Goal: Task Accomplishment & Management: Complete application form

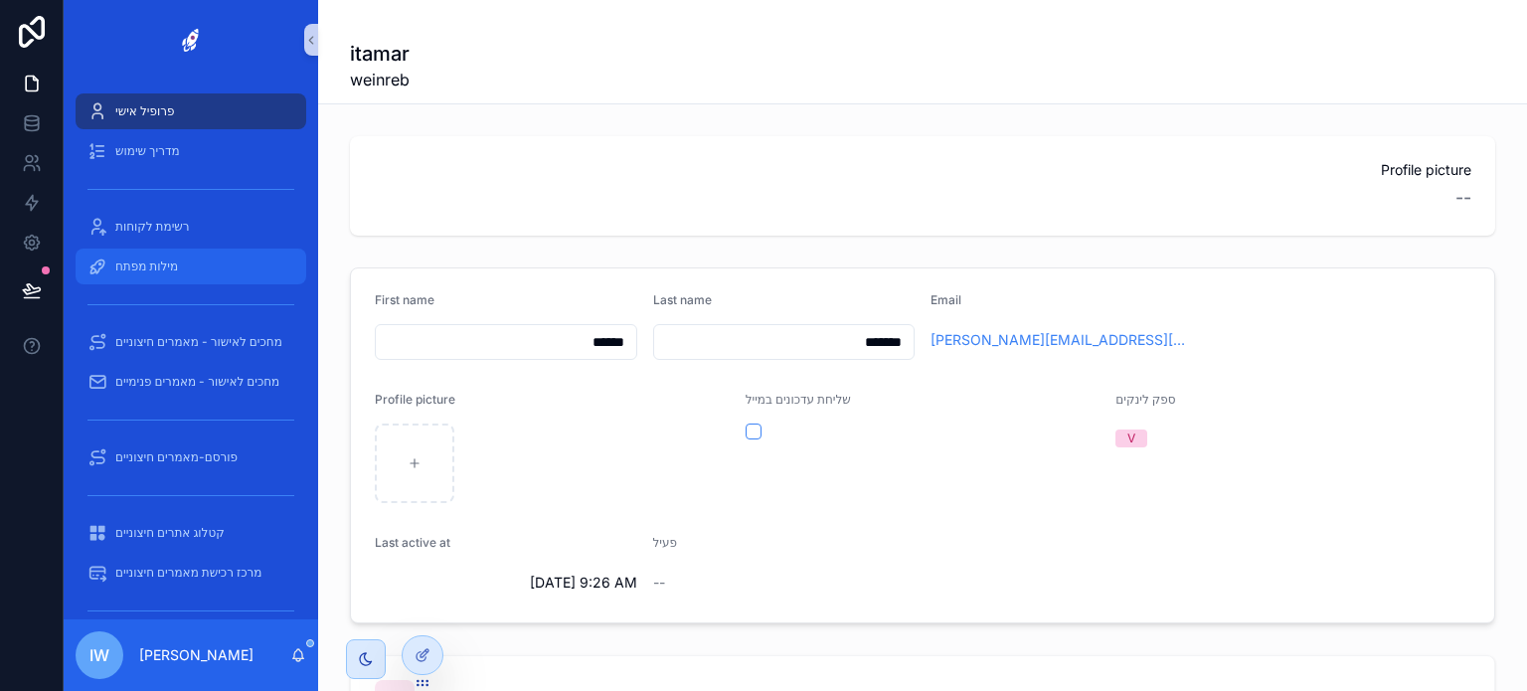
click at [194, 263] on div "מילות מפתח" at bounding box center [190, 267] width 207 height 32
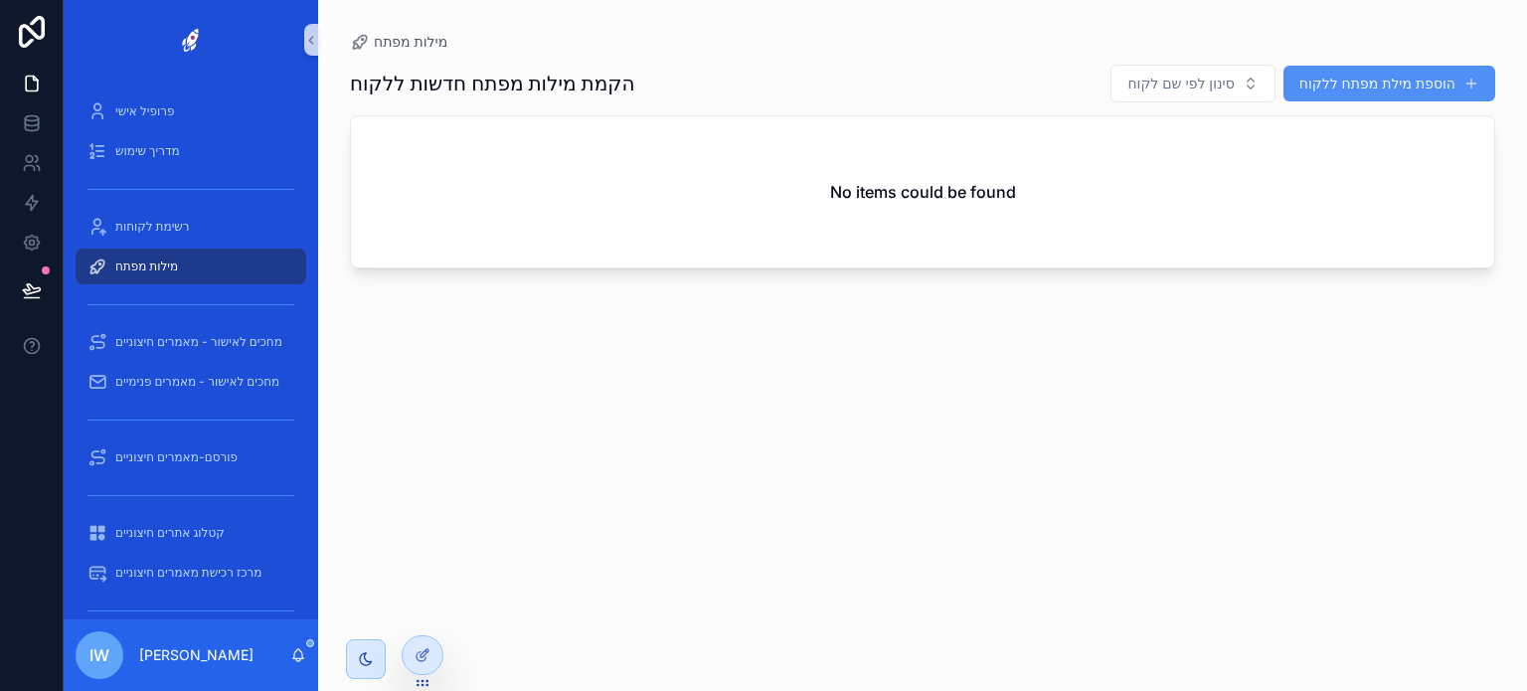
click at [1371, 81] on button "הוספת מילת מפתח ללקוח" at bounding box center [1389, 84] width 212 height 36
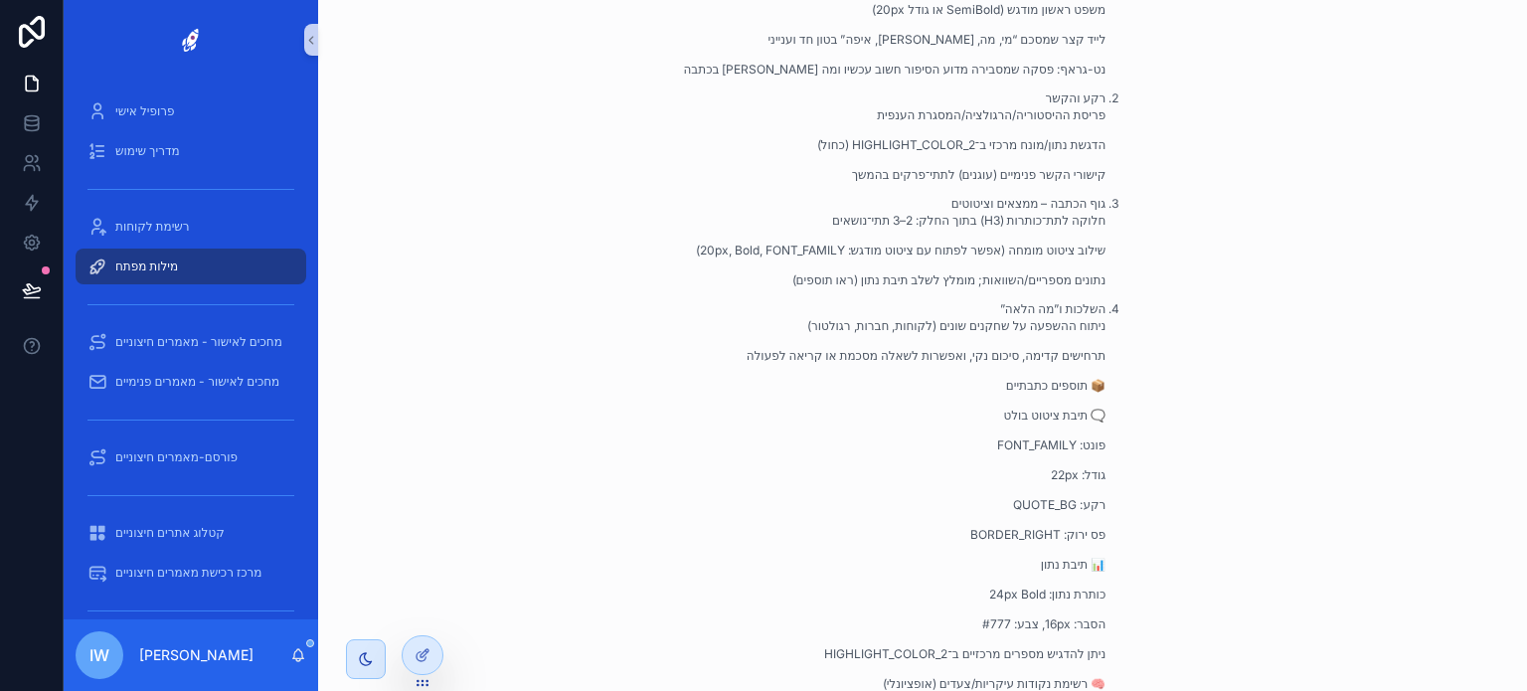
scroll to position [994, 0]
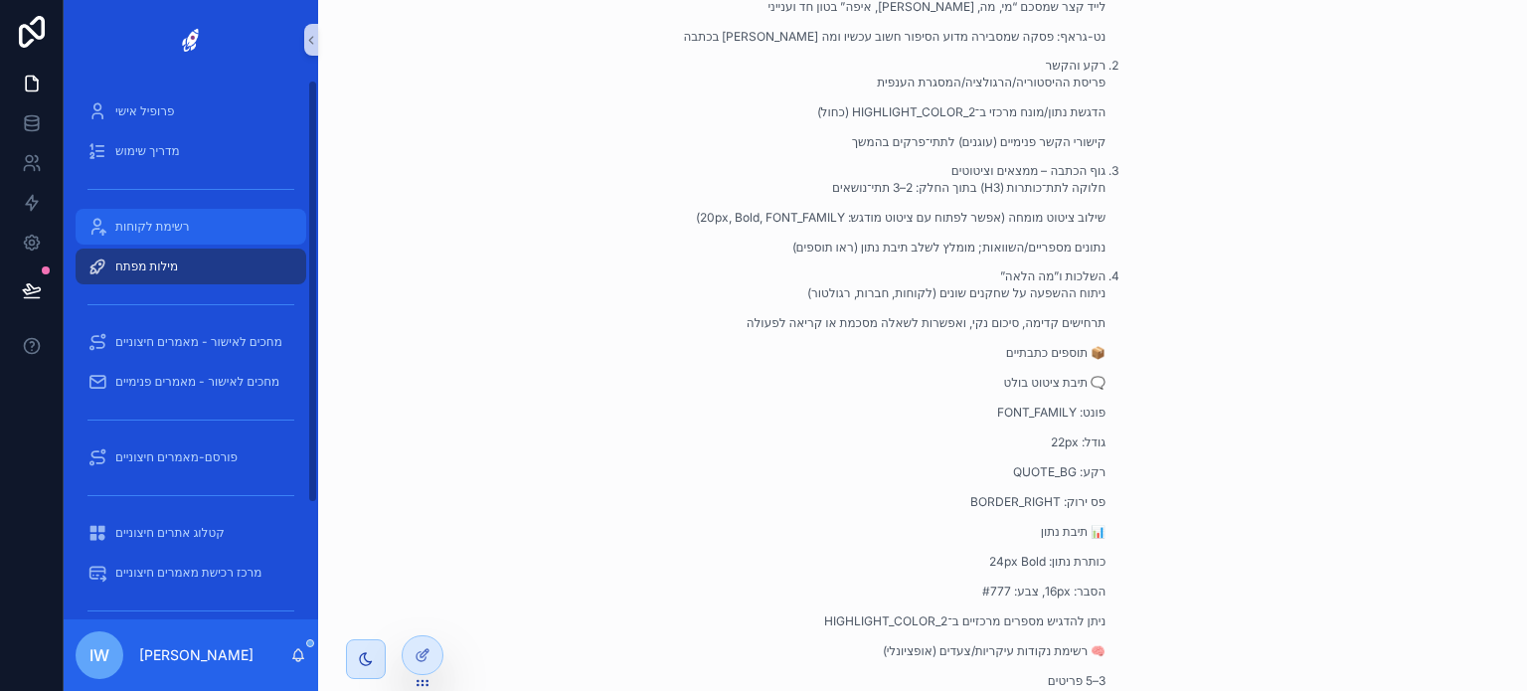
click at [128, 226] on span "רשימת לקוחות" at bounding box center [152, 227] width 75 height 16
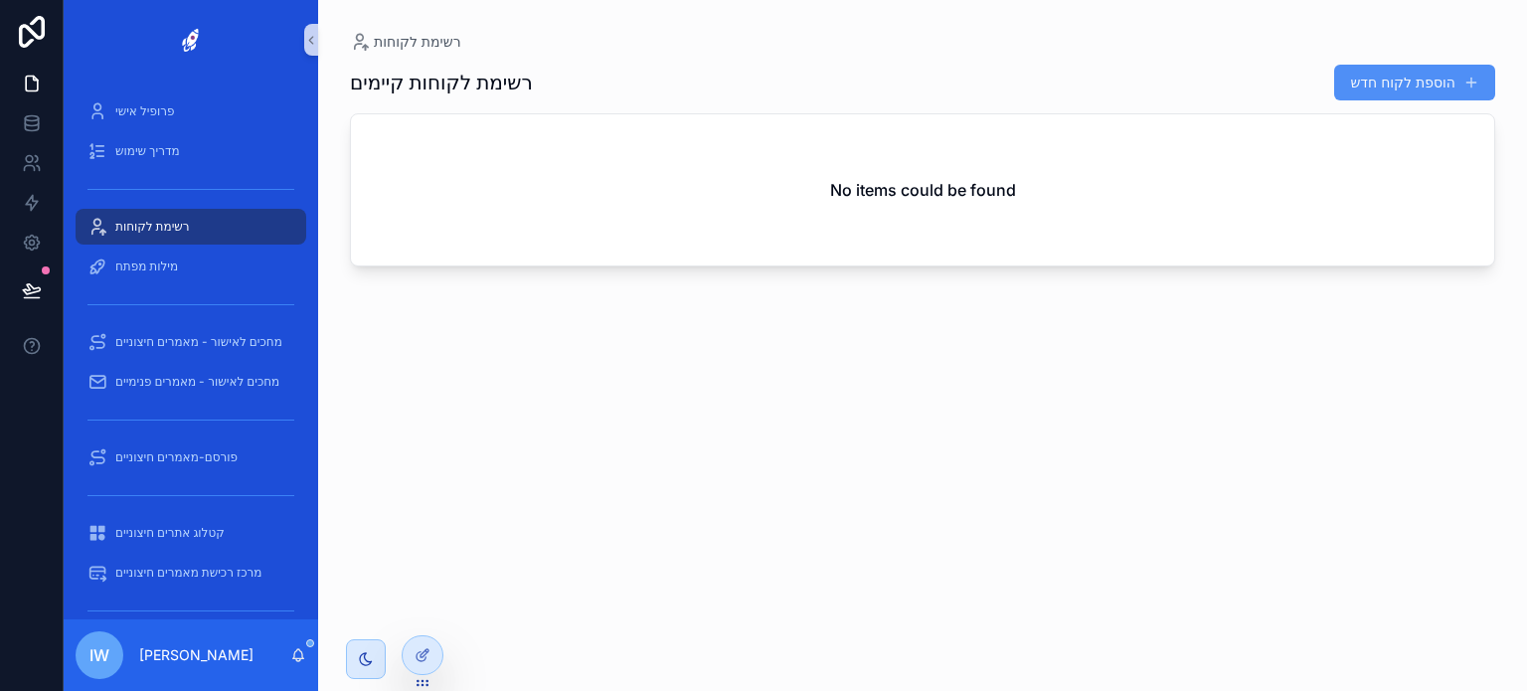
click at [1387, 75] on button "הוספת לקוח חדש" at bounding box center [1414, 83] width 161 height 36
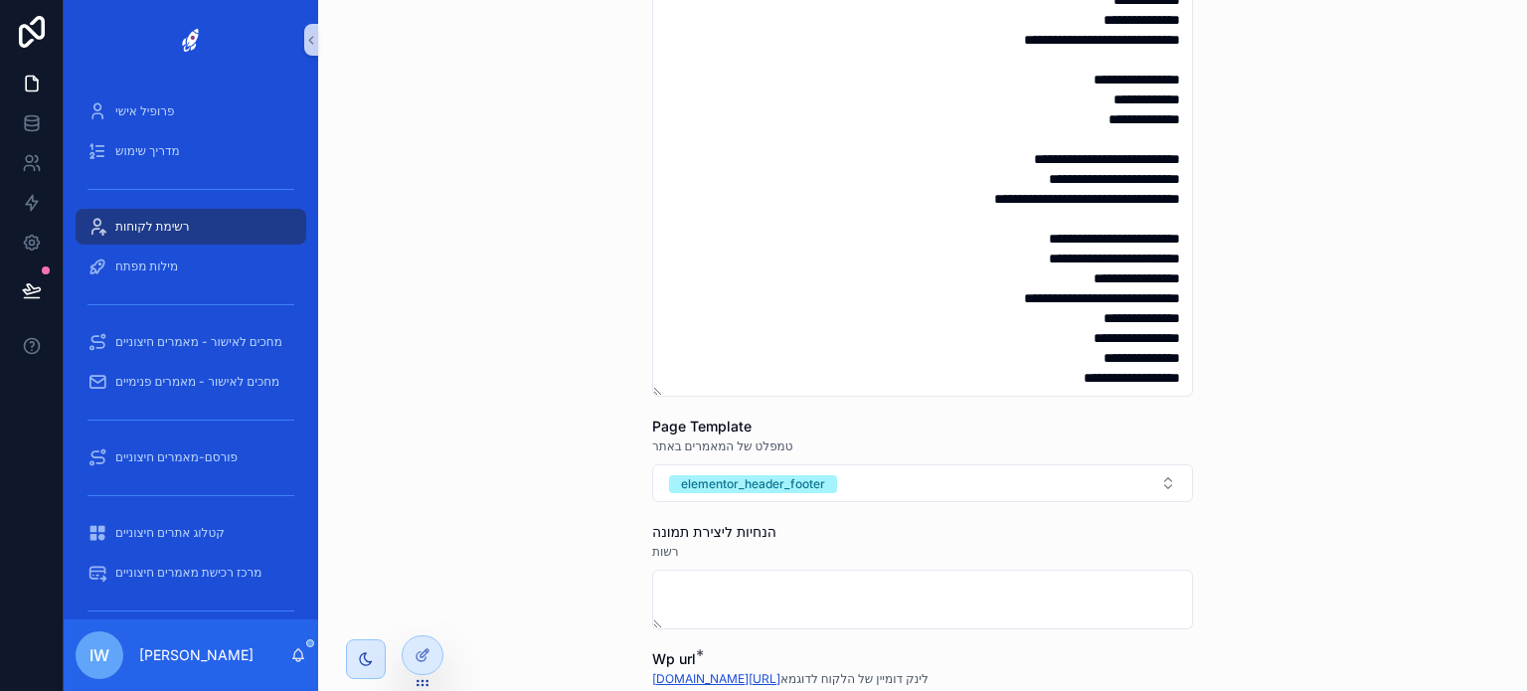
scroll to position [1193, 0]
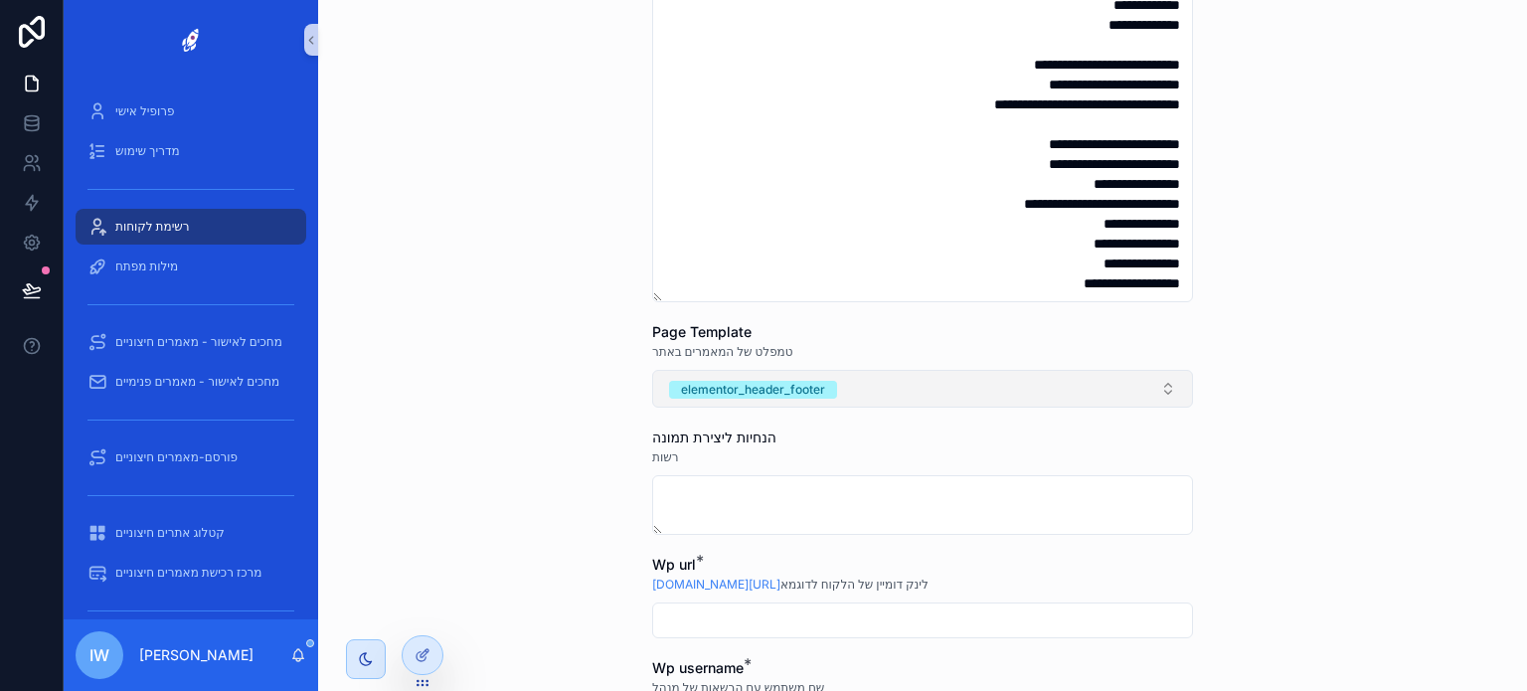
click at [1071, 398] on button "elementor_header_footer" at bounding box center [922, 389] width 541 height 38
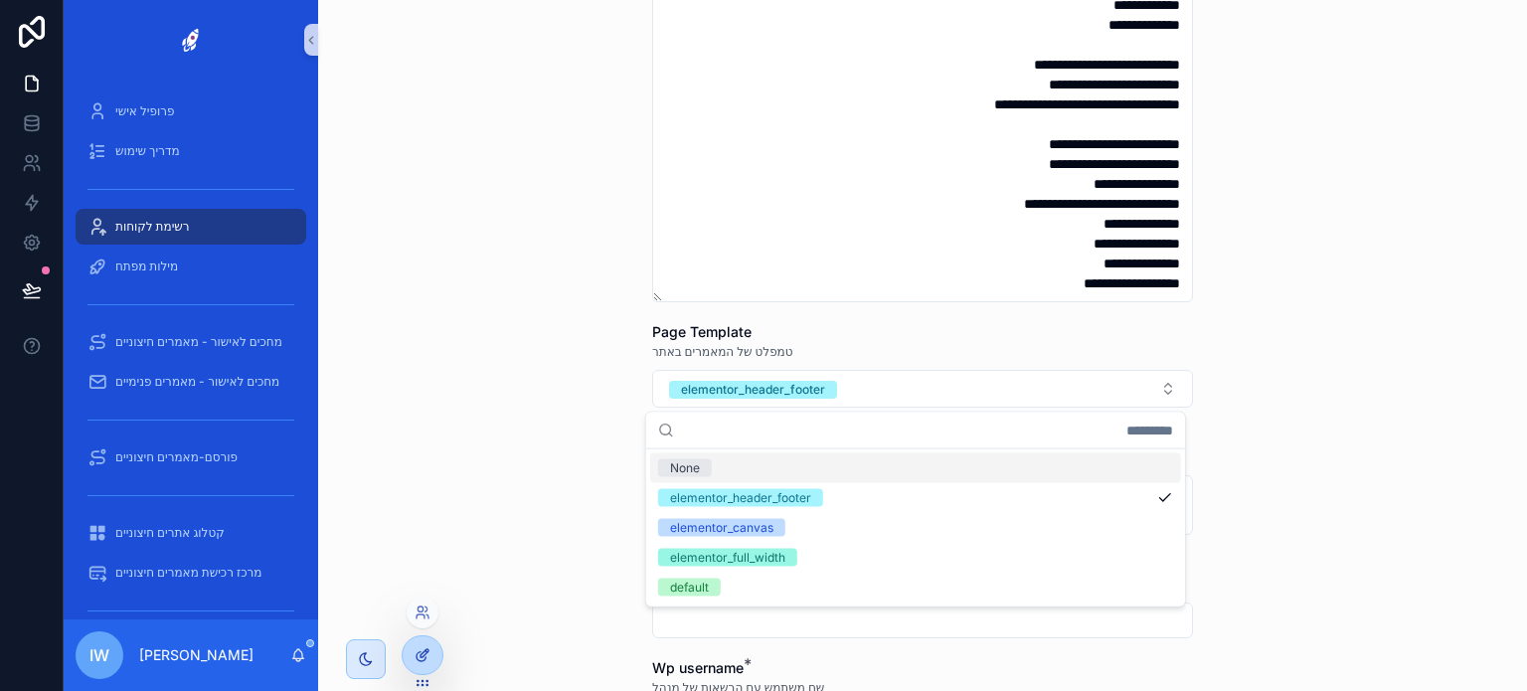
click at [427, 644] on div at bounding box center [423, 655] width 40 height 38
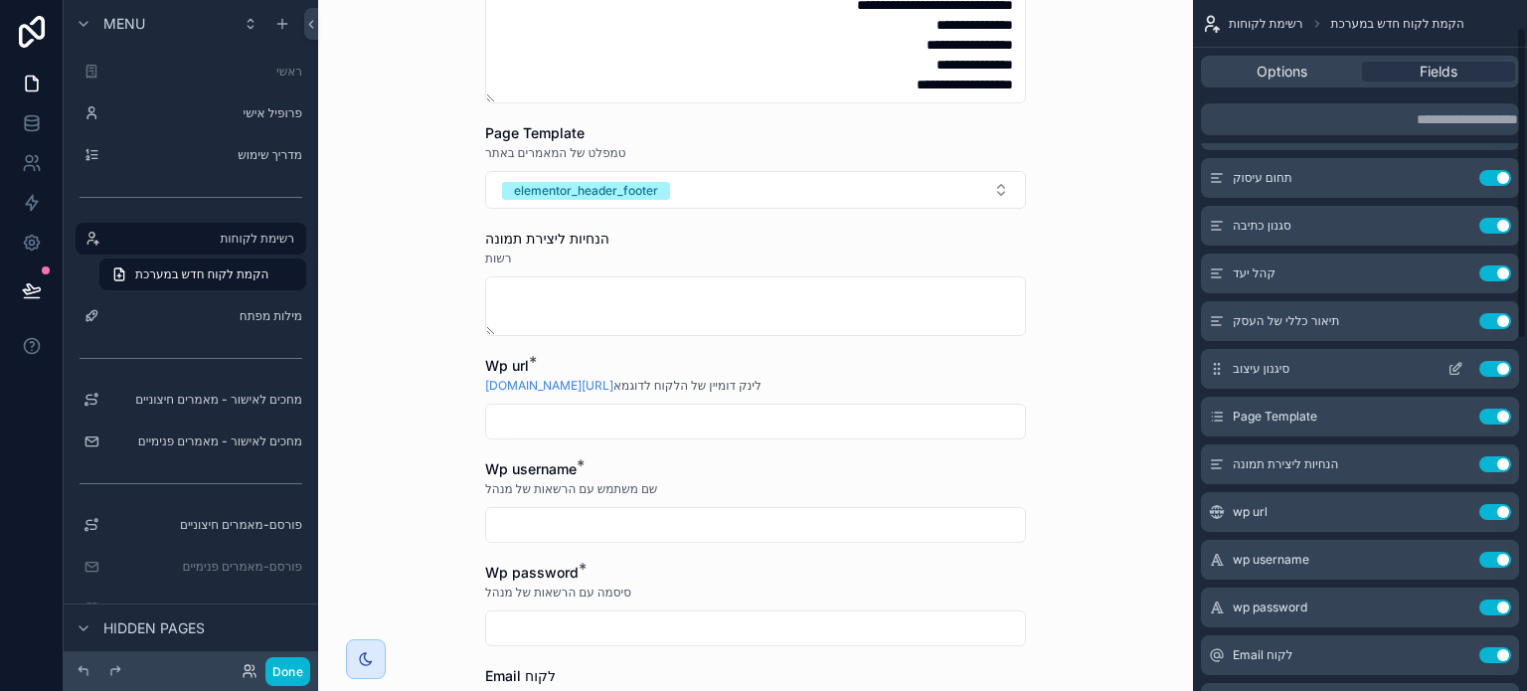
scroll to position [99, 0]
click at [1456, 413] on icon "scrollable content" at bounding box center [1455, 415] width 16 height 16
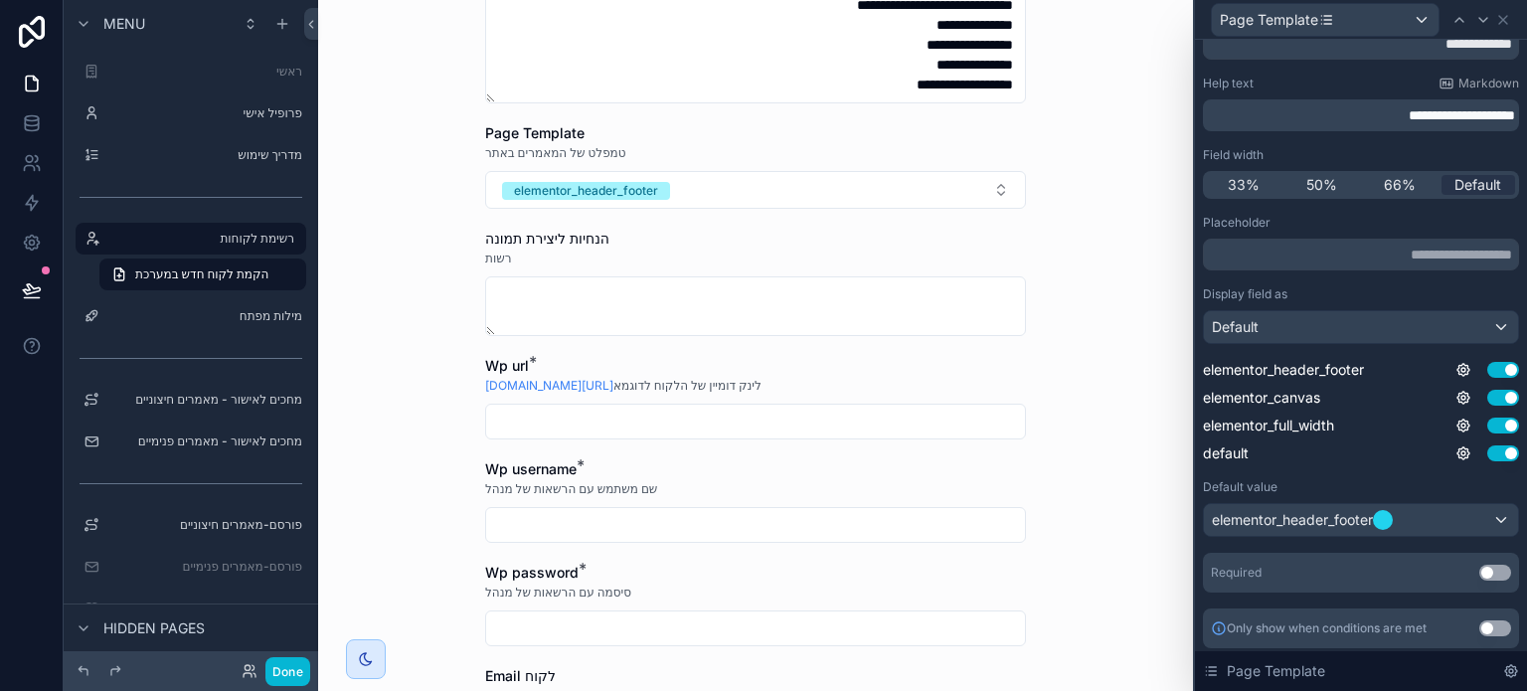
scroll to position [84, 0]
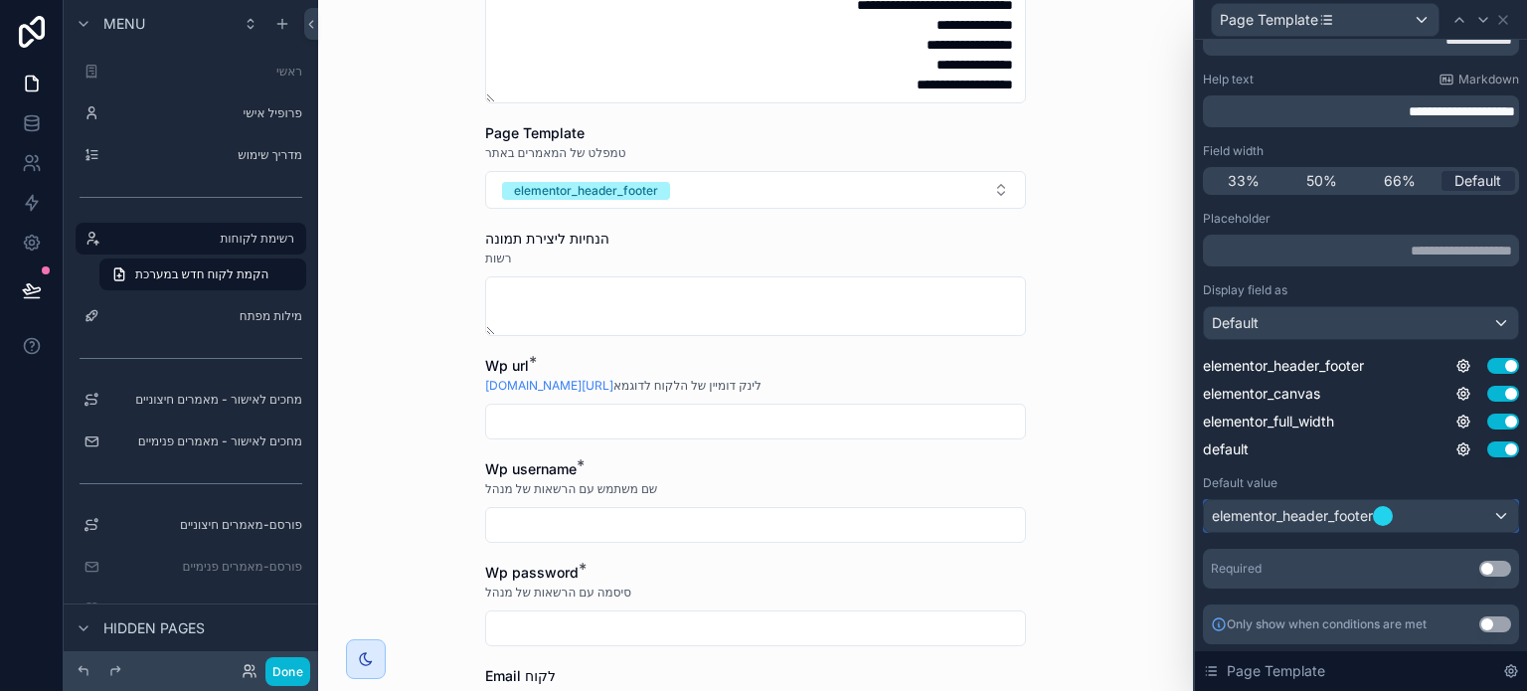
click at [1465, 514] on div "elementor_header_footer" at bounding box center [1361, 516] width 314 height 32
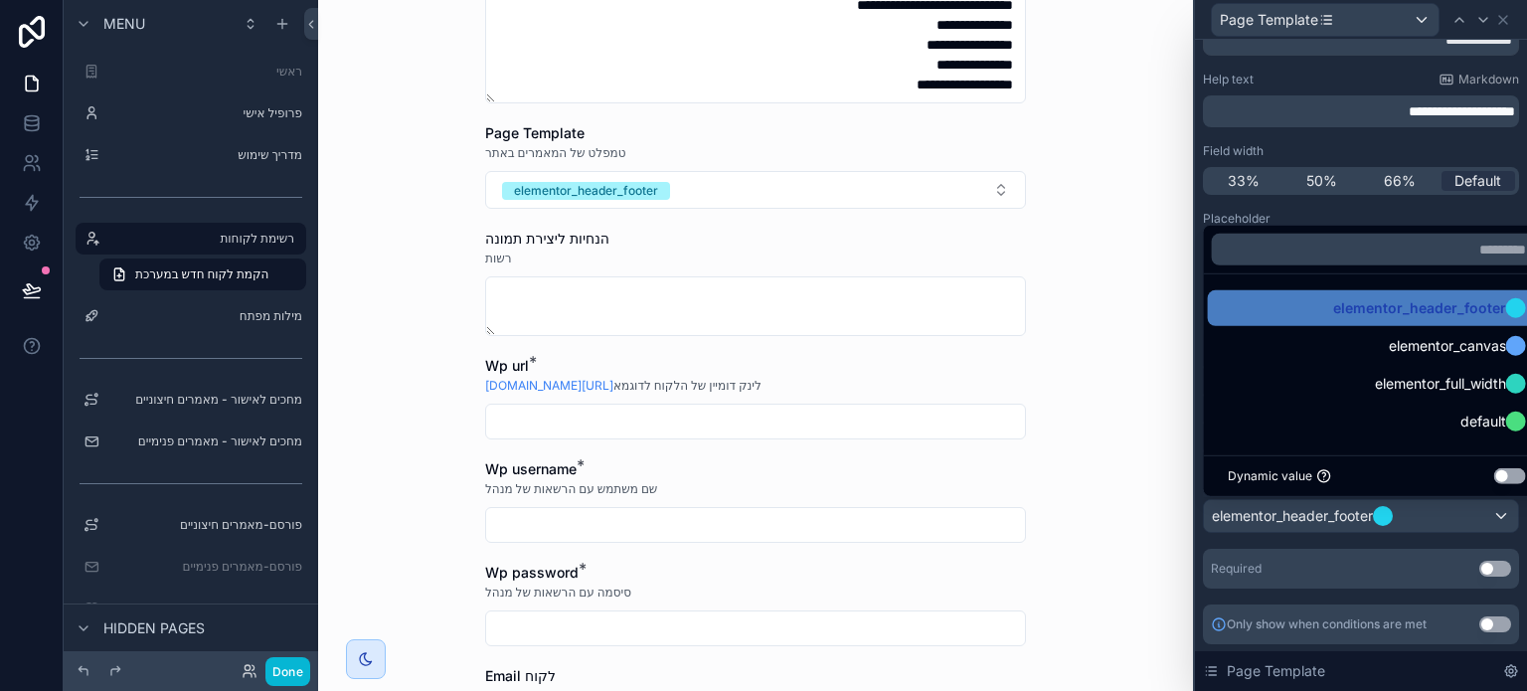
click at [1465, 512] on div at bounding box center [1361, 345] width 332 height 691
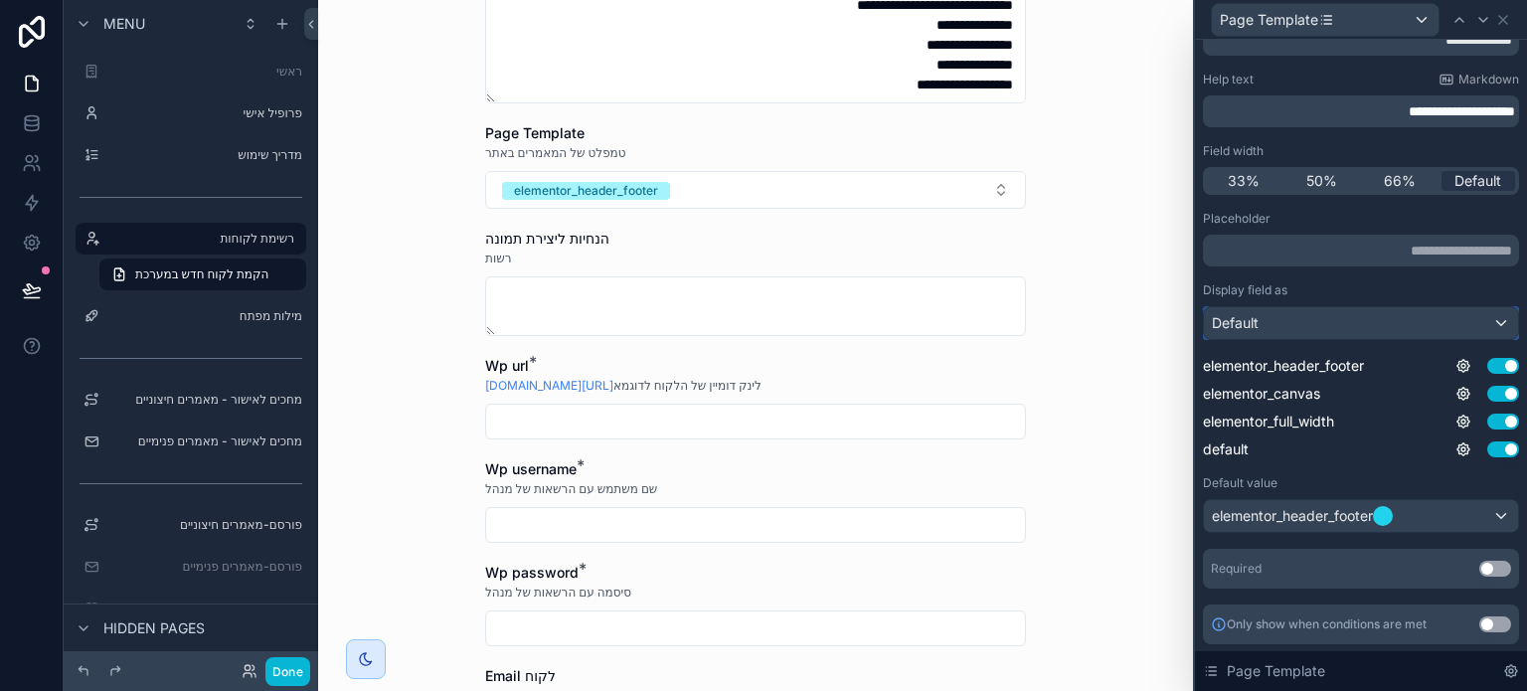
click at [1340, 333] on div "Default" at bounding box center [1361, 323] width 314 height 32
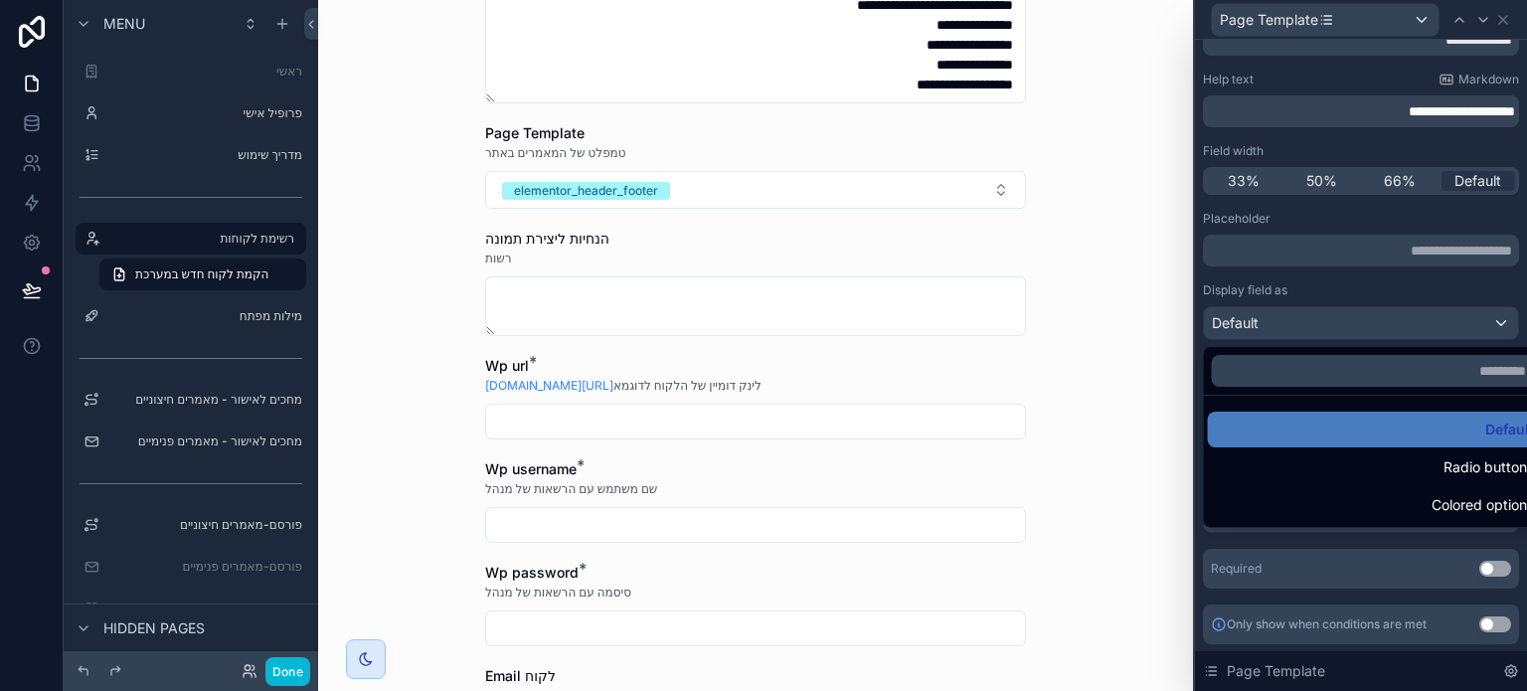
click at [1338, 329] on div at bounding box center [1361, 345] width 332 height 691
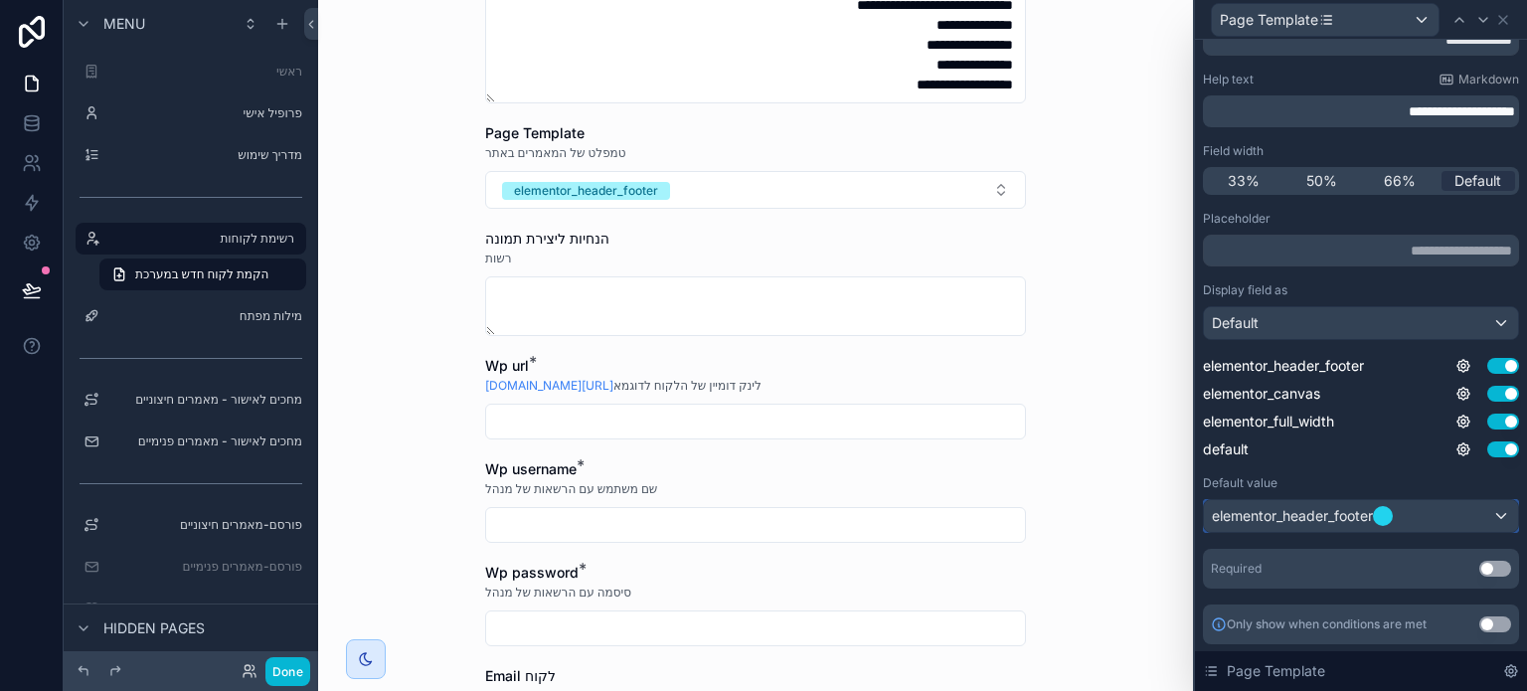
click at [1302, 514] on span "elementor_header_footer" at bounding box center [1292, 516] width 161 height 20
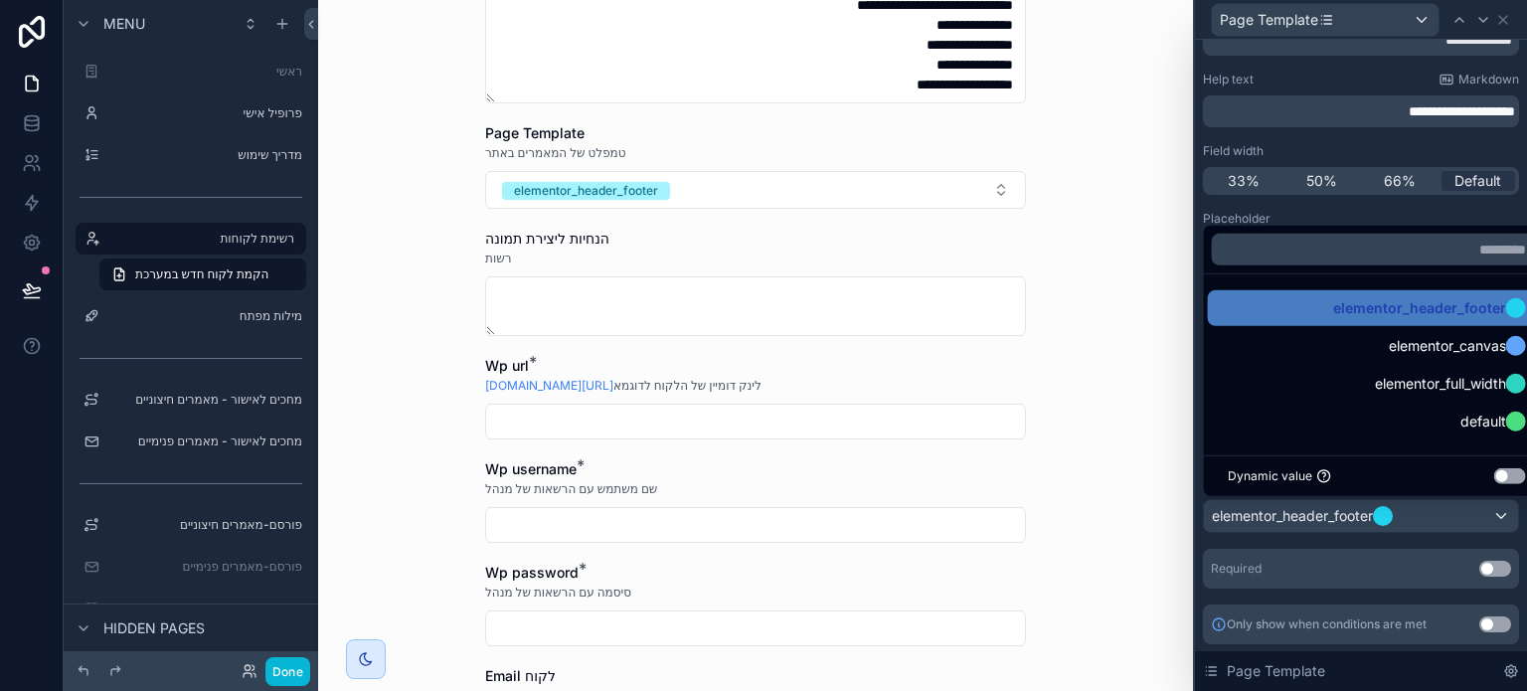
click at [1398, 281] on ul "elementor_header_footer elementor_canvas elementor_full_width default" at bounding box center [1377, 364] width 346 height 181
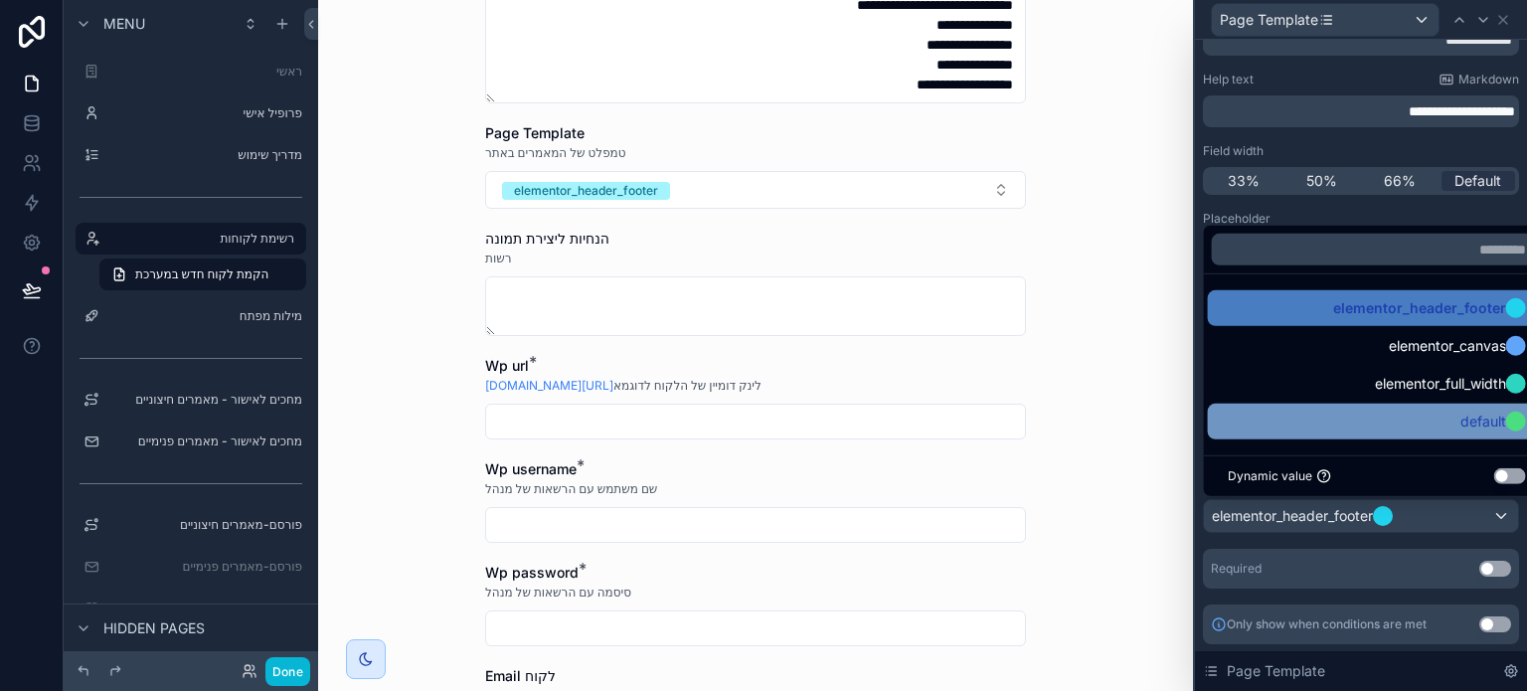
click at [1463, 423] on span "default" at bounding box center [1483, 422] width 46 height 24
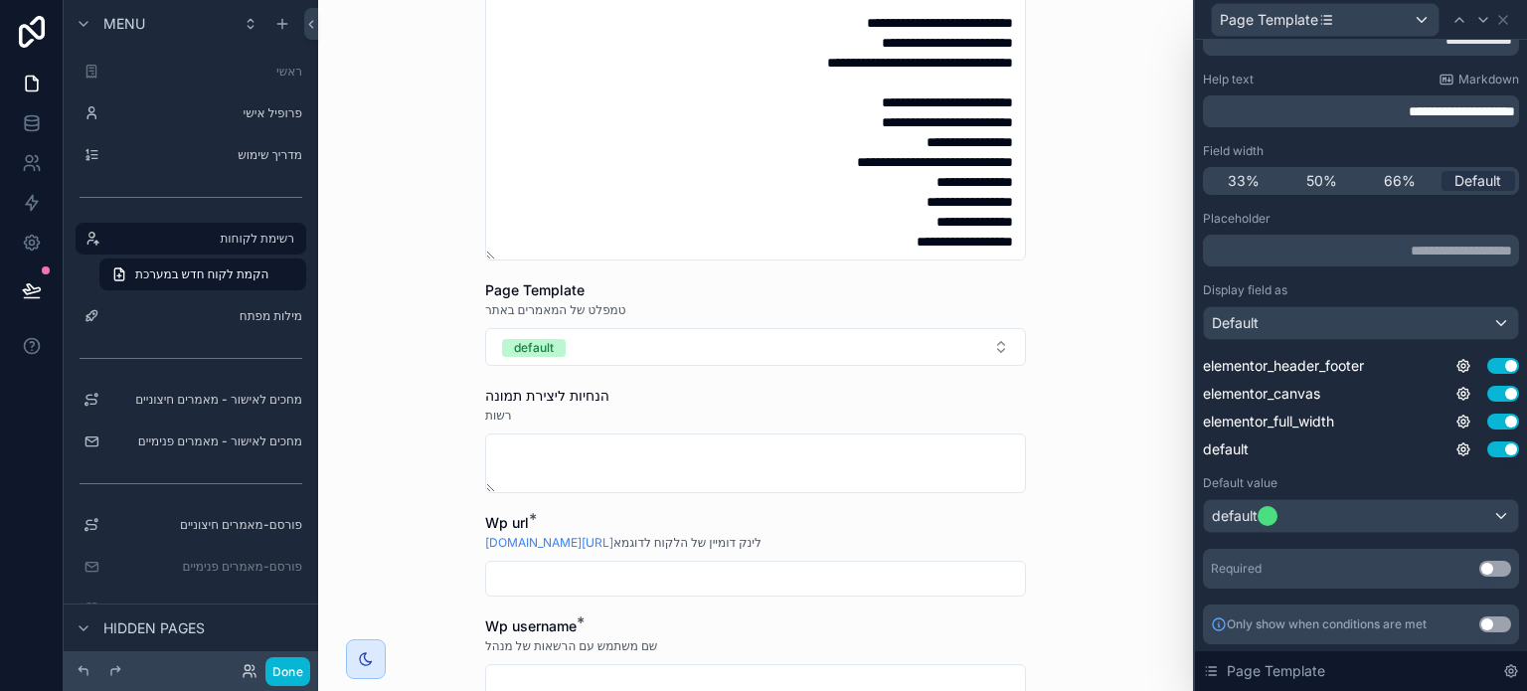
scroll to position [1292, 0]
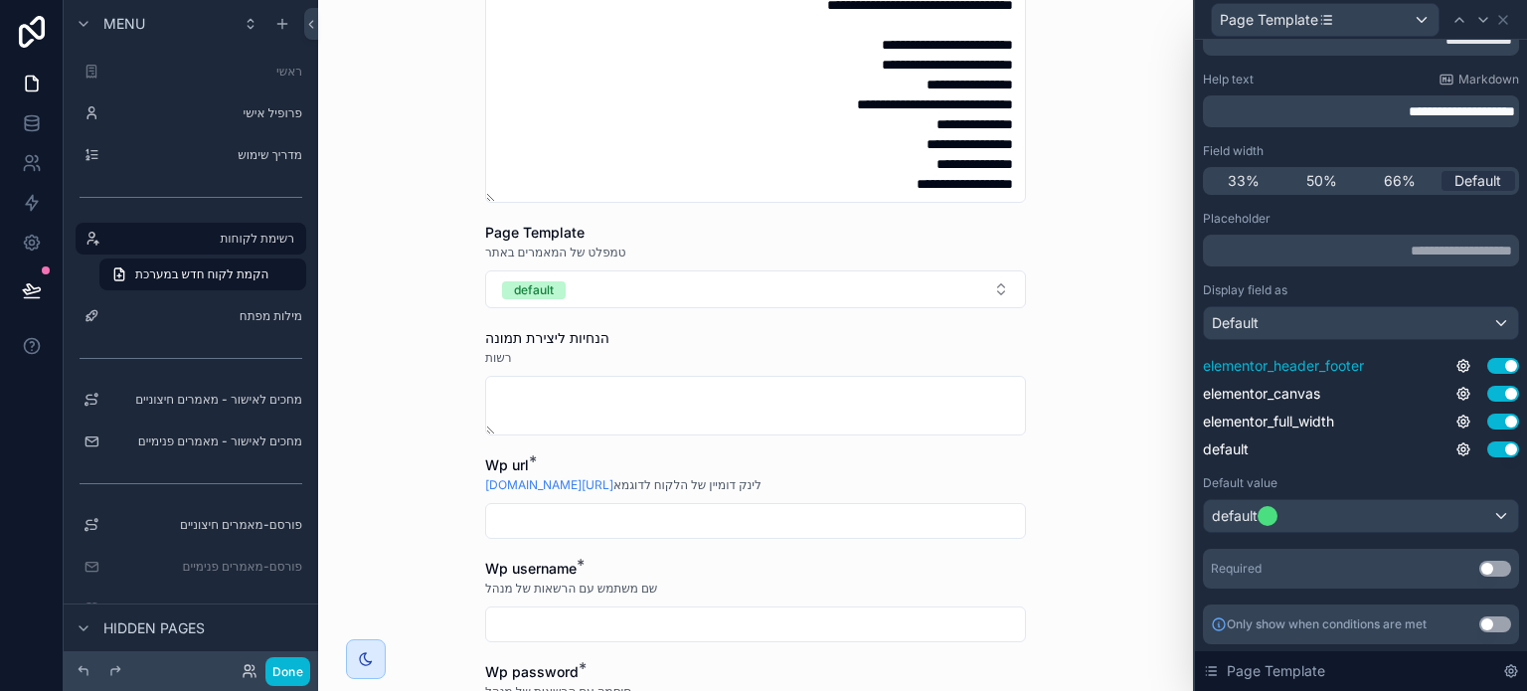
click at [1487, 367] on button "Use setting" at bounding box center [1503, 366] width 32 height 16
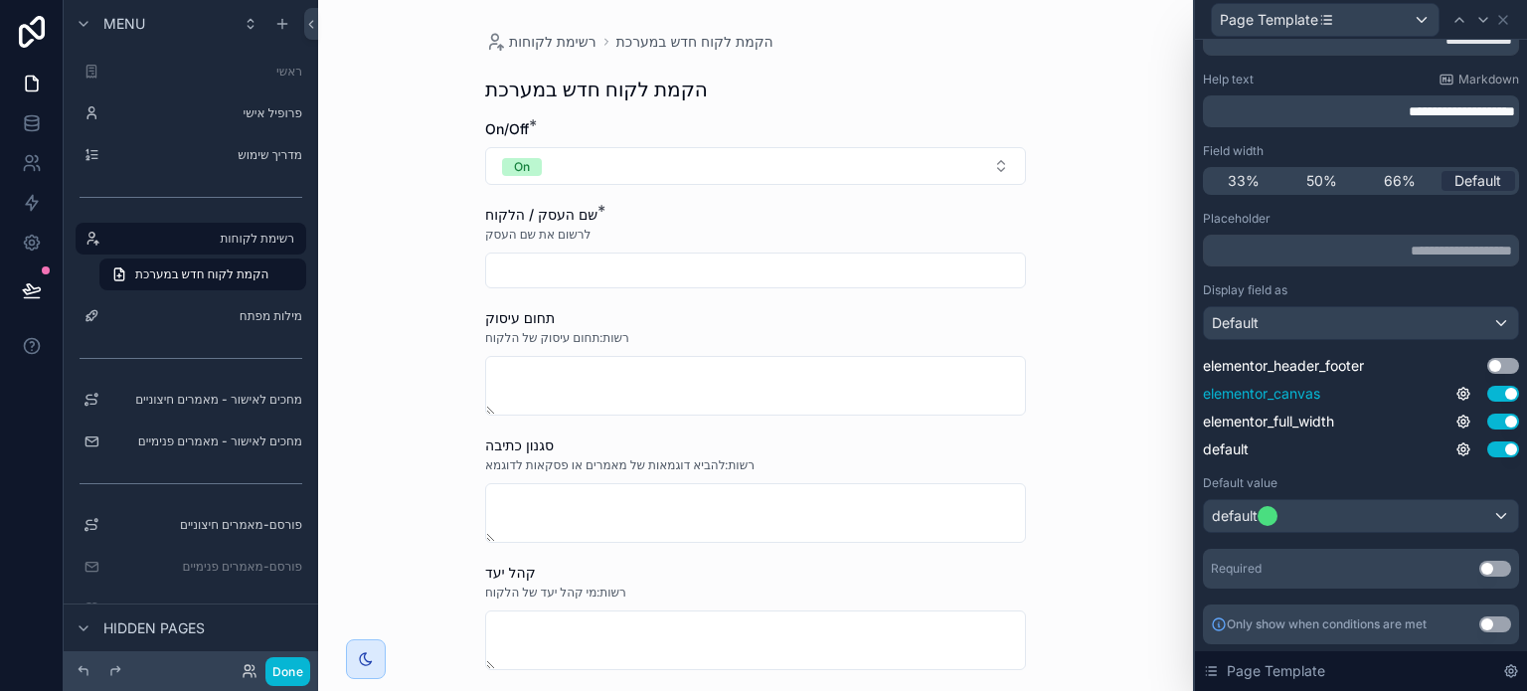
click at [1487, 387] on button "Use setting" at bounding box center [1503, 394] width 32 height 16
click at [1487, 419] on button "Use setting" at bounding box center [1503, 422] width 32 height 16
click at [1487, 446] on button "Use setting" at bounding box center [1503, 449] width 32 height 16
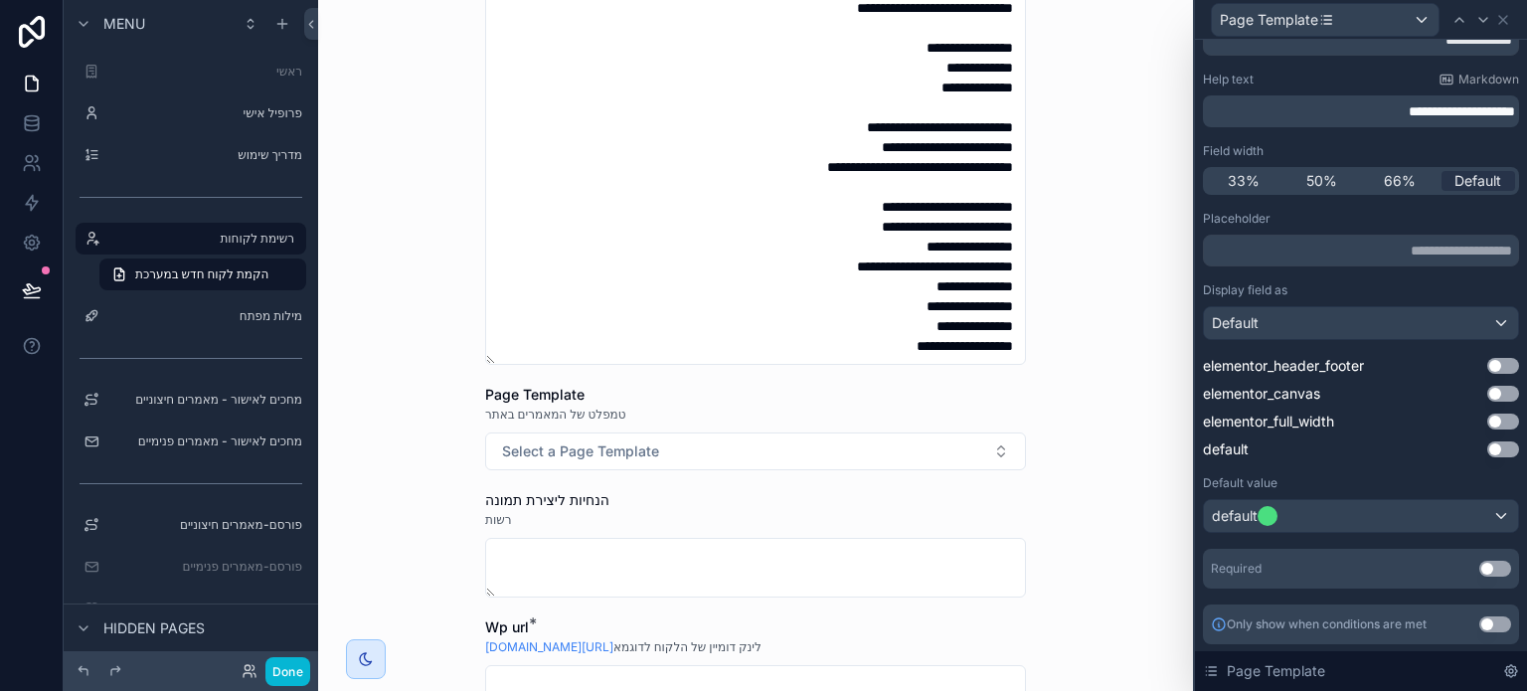
scroll to position [1193, 0]
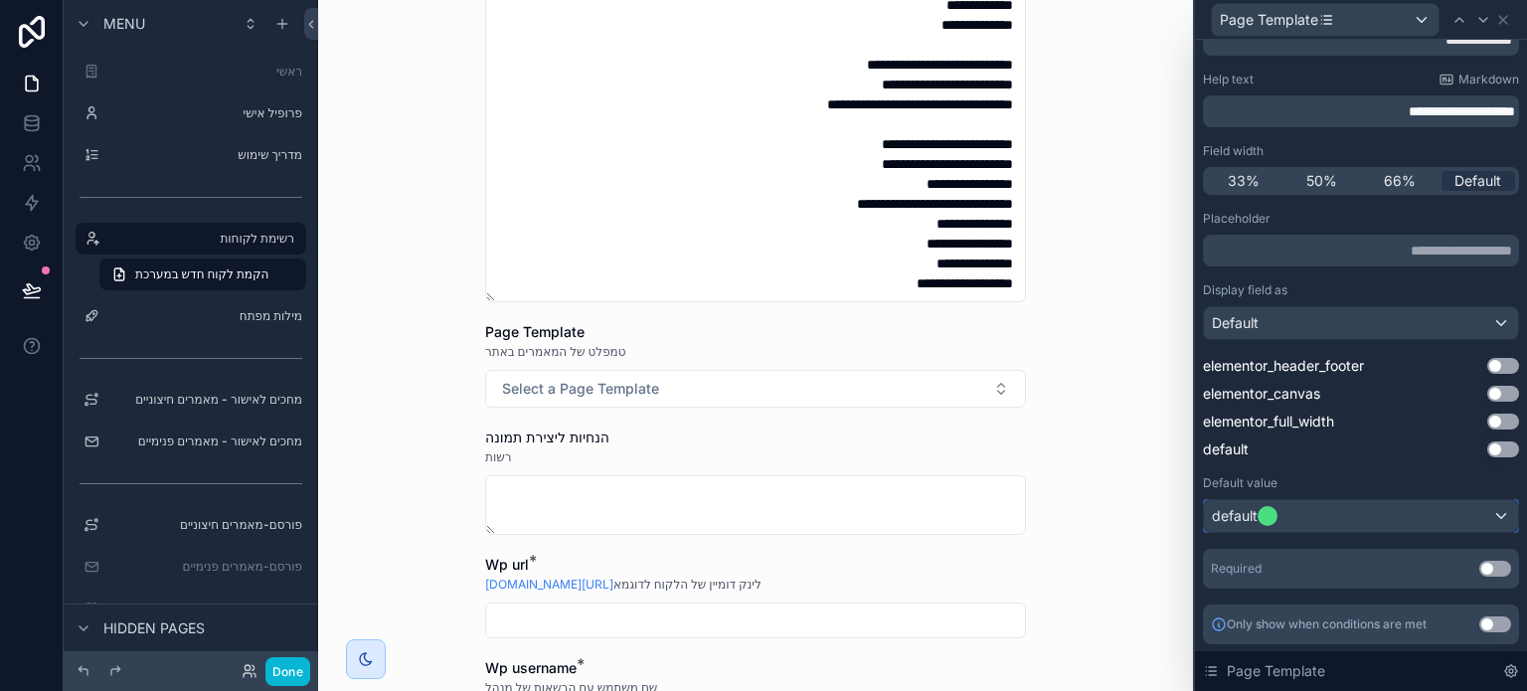
click at [1371, 513] on div "default" at bounding box center [1361, 516] width 314 height 32
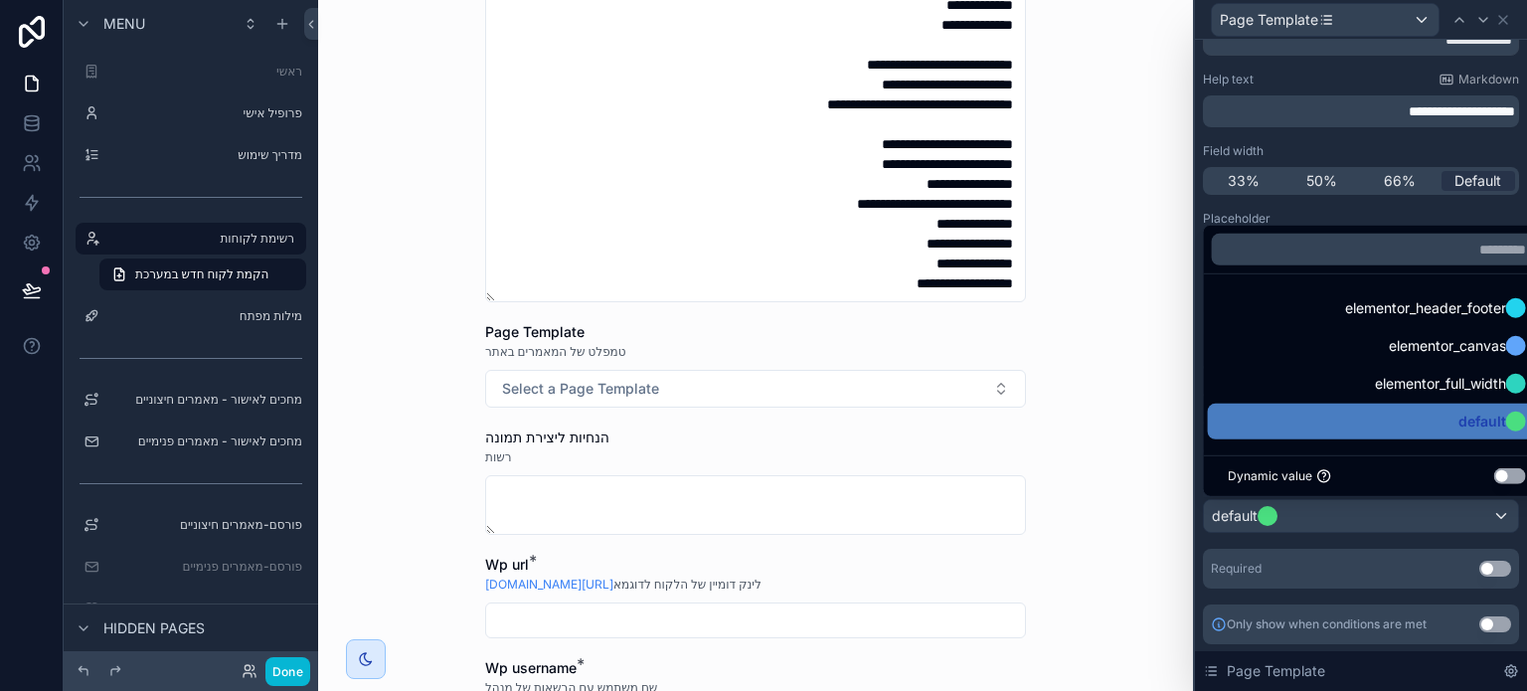
click at [1502, 474] on button "Use setting" at bounding box center [1510, 476] width 32 height 16
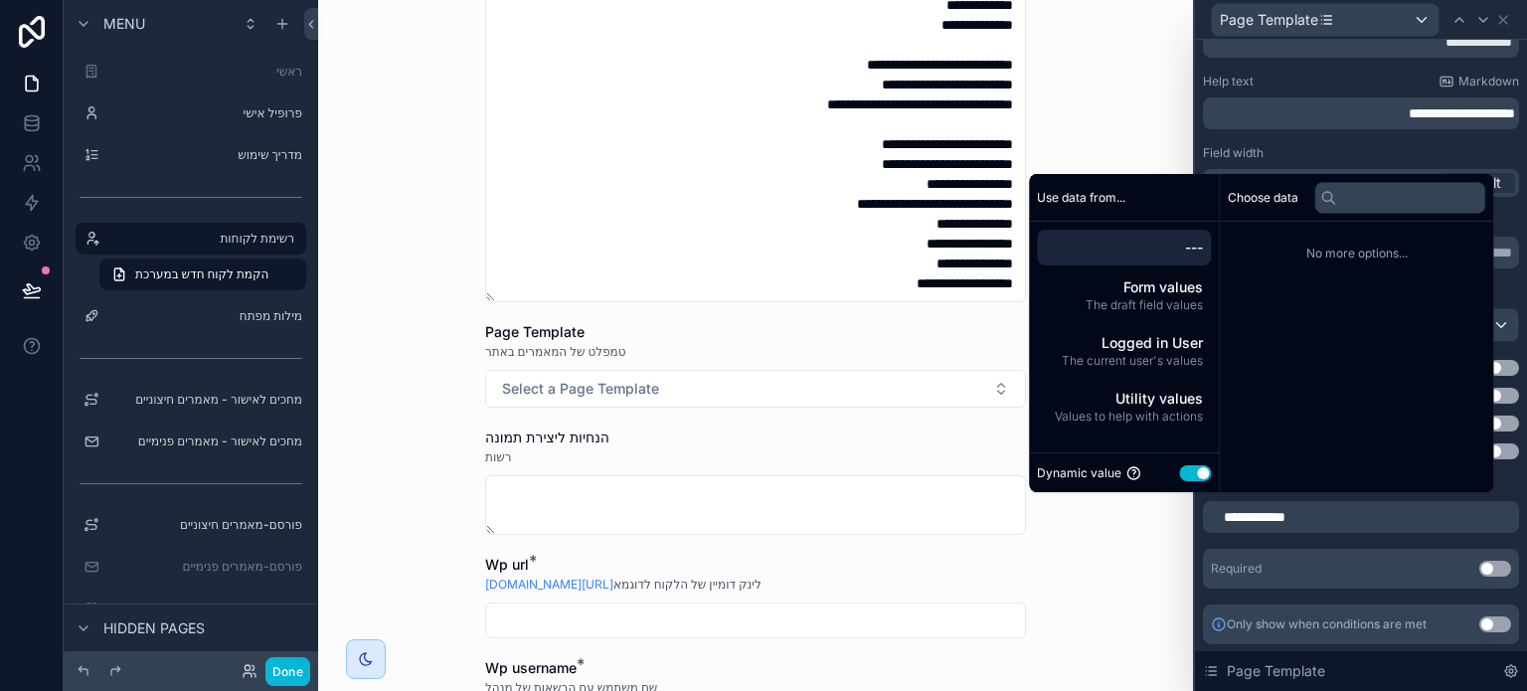
click at [1165, 250] on span "---" at bounding box center [1124, 248] width 158 height 20
click at [1179, 470] on button "Use setting" at bounding box center [1195, 473] width 32 height 16
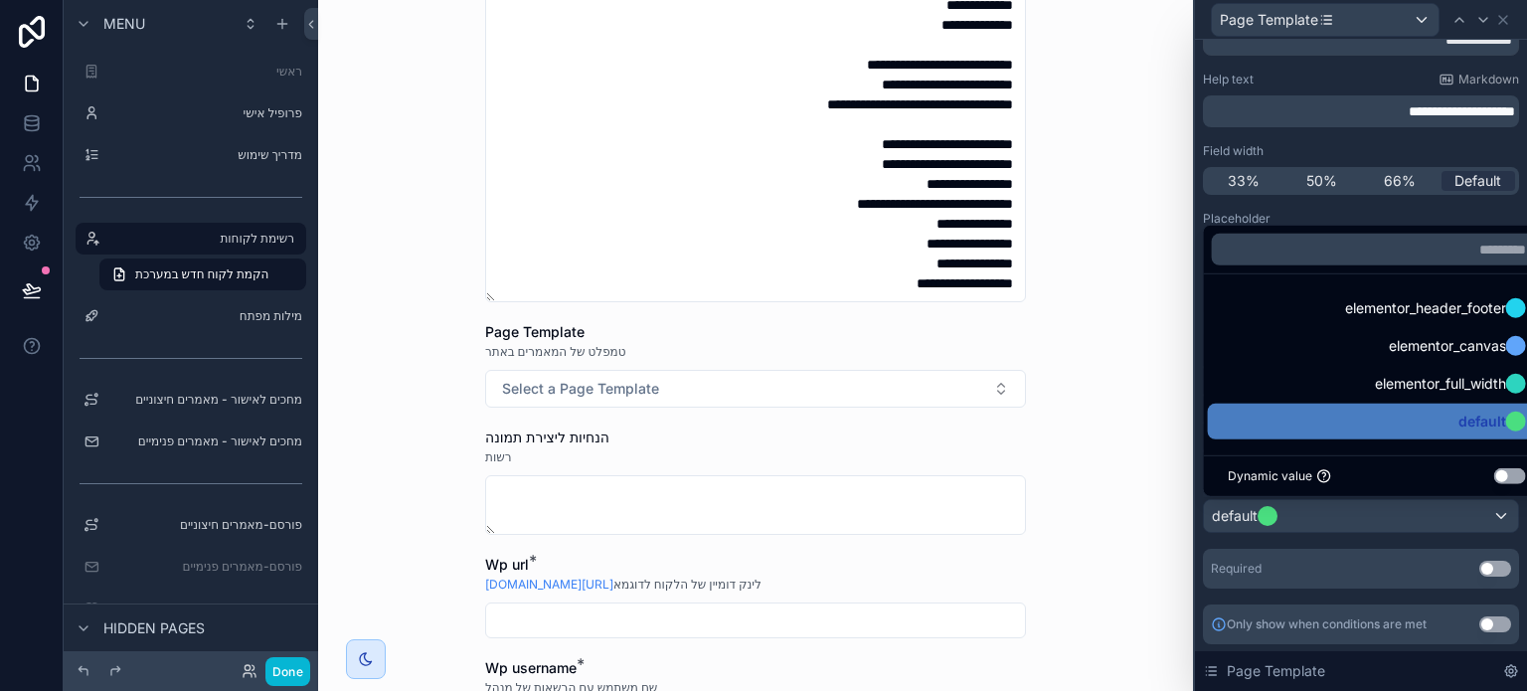
click at [1230, 543] on div at bounding box center [1361, 345] width 332 height 691
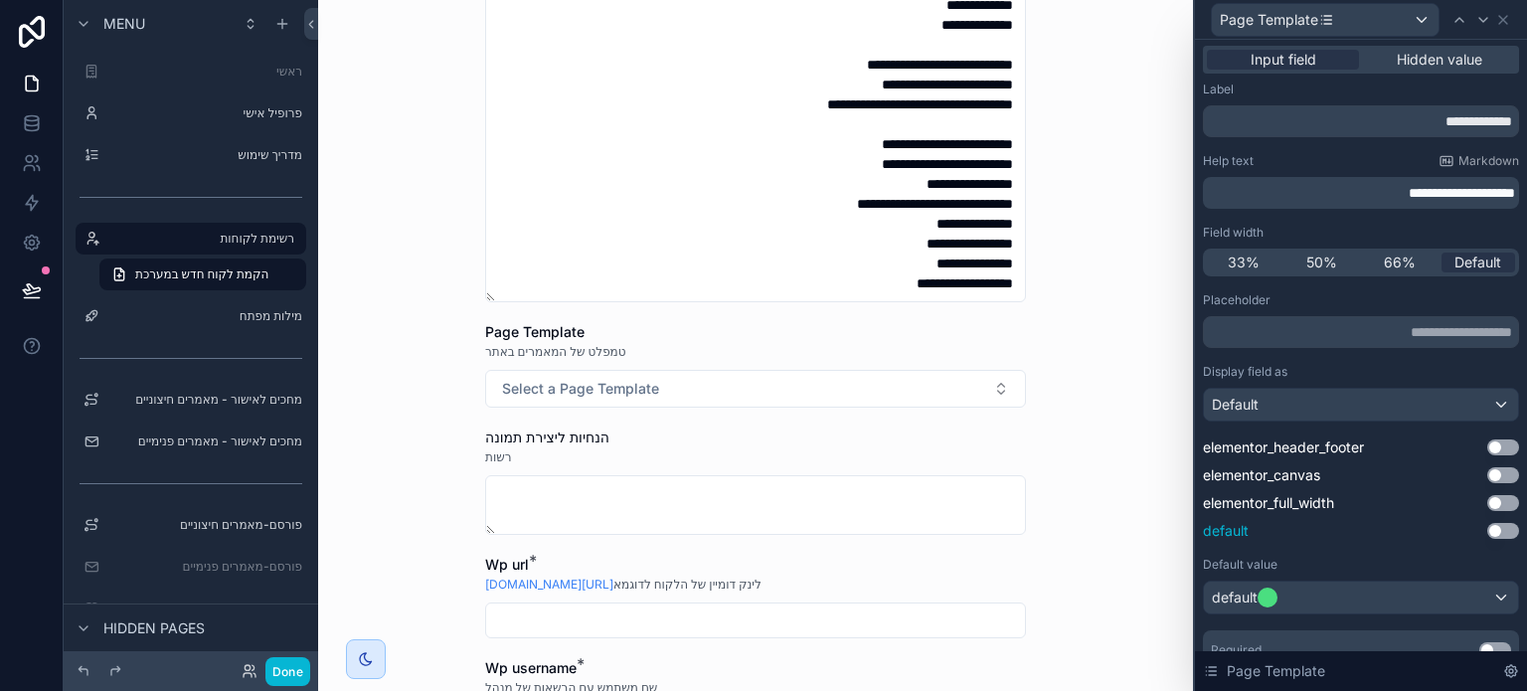
scroll to position [0, 0]
click at [1503, 23] on icon at bounding box center [1503, 20] width 16 height 16
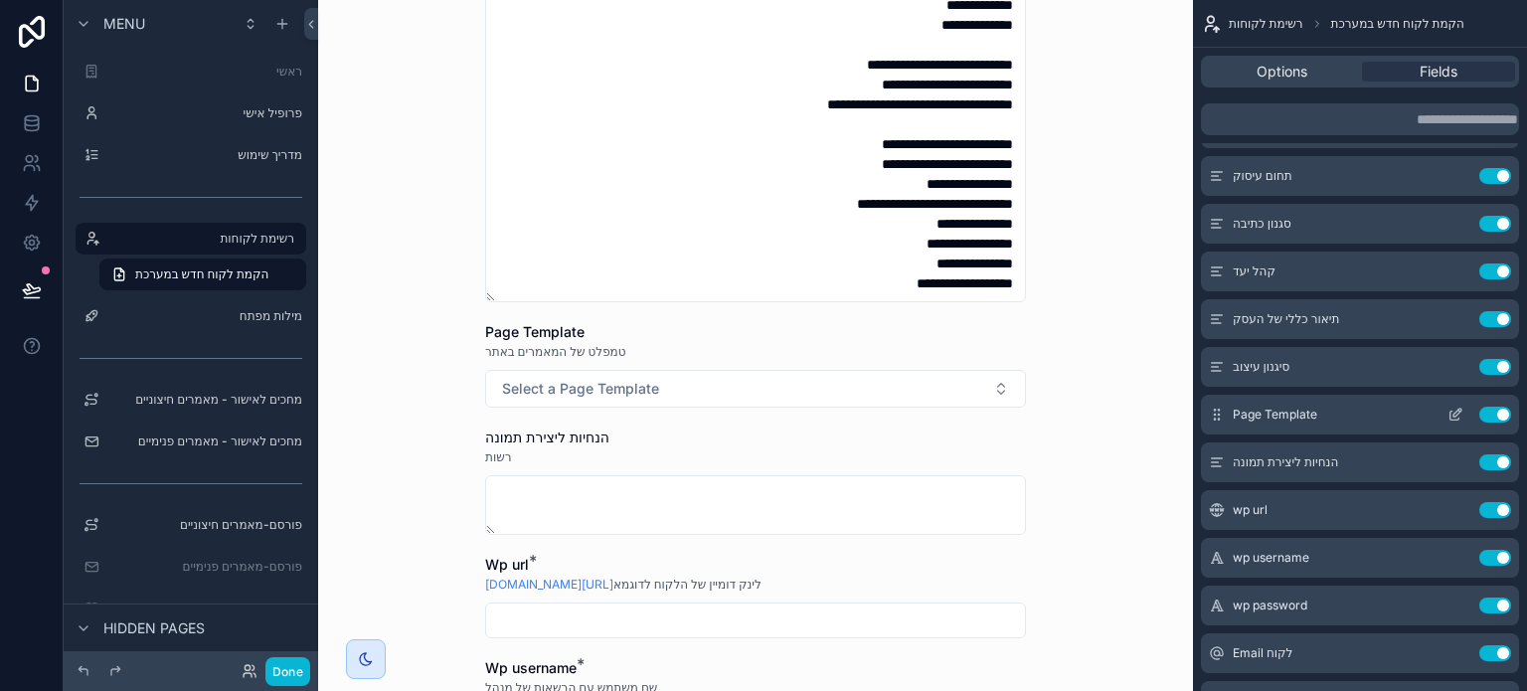
click at [1498, 411] on button "Use setting" at bounding box center [1495, 415] width 32 height 16
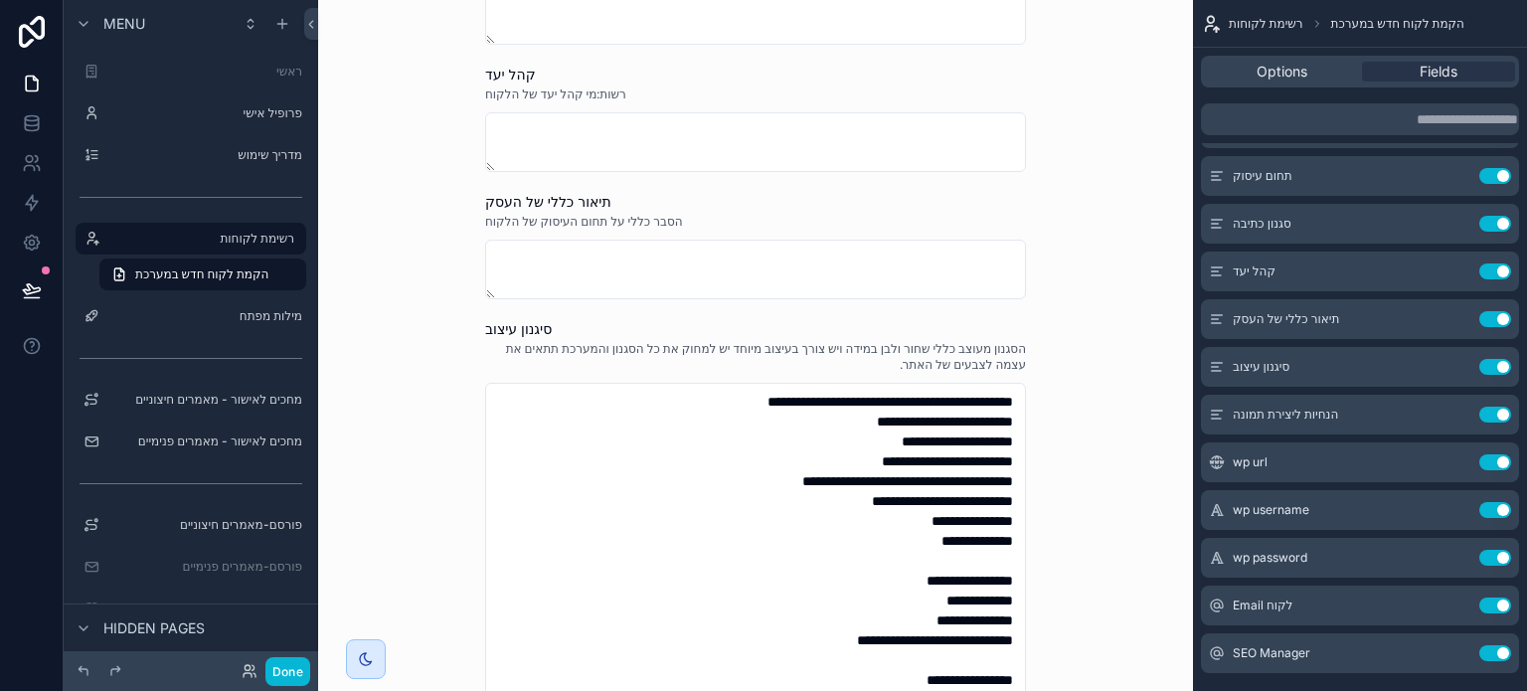
scroll to position [497, 0]
click at [1484, 365] on button "Use setting" at bounding box center [1495, 367] width 32 height 16
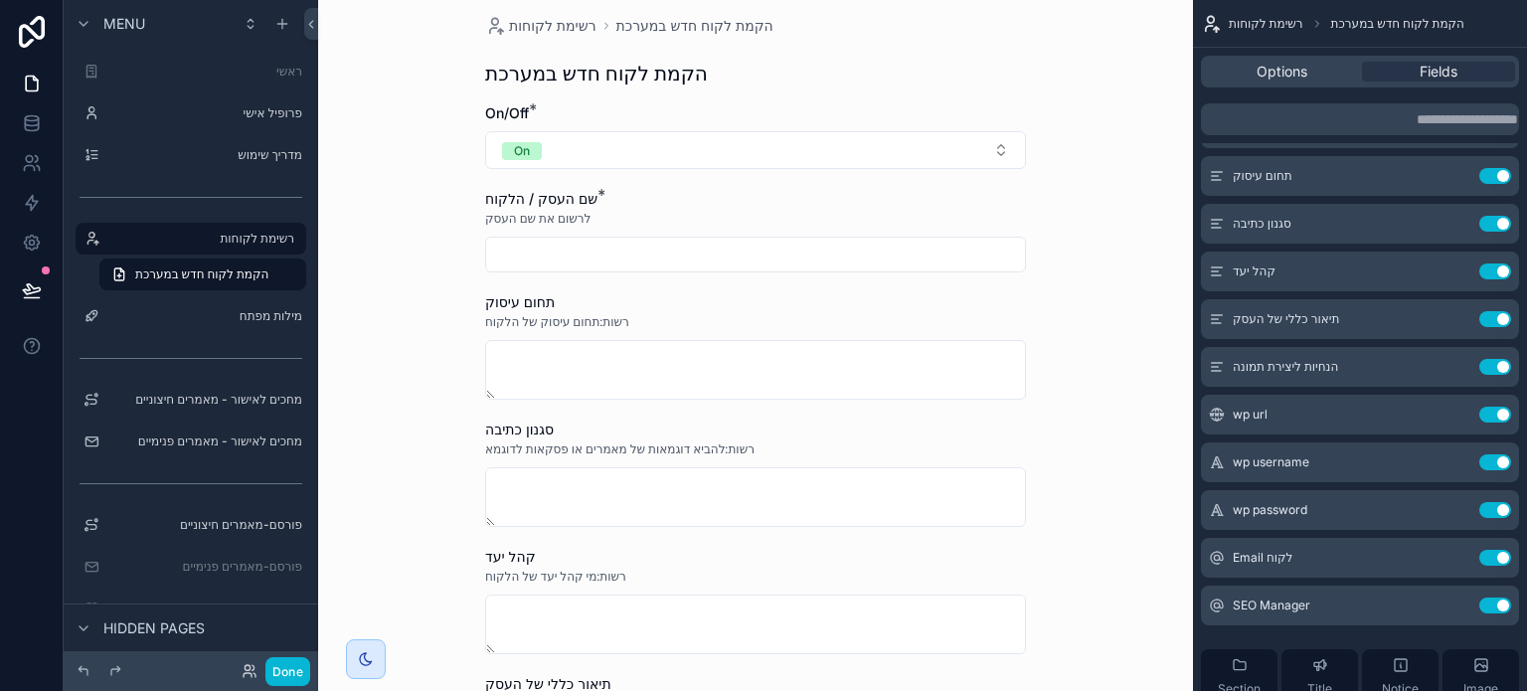
scroll to position [0, 0]
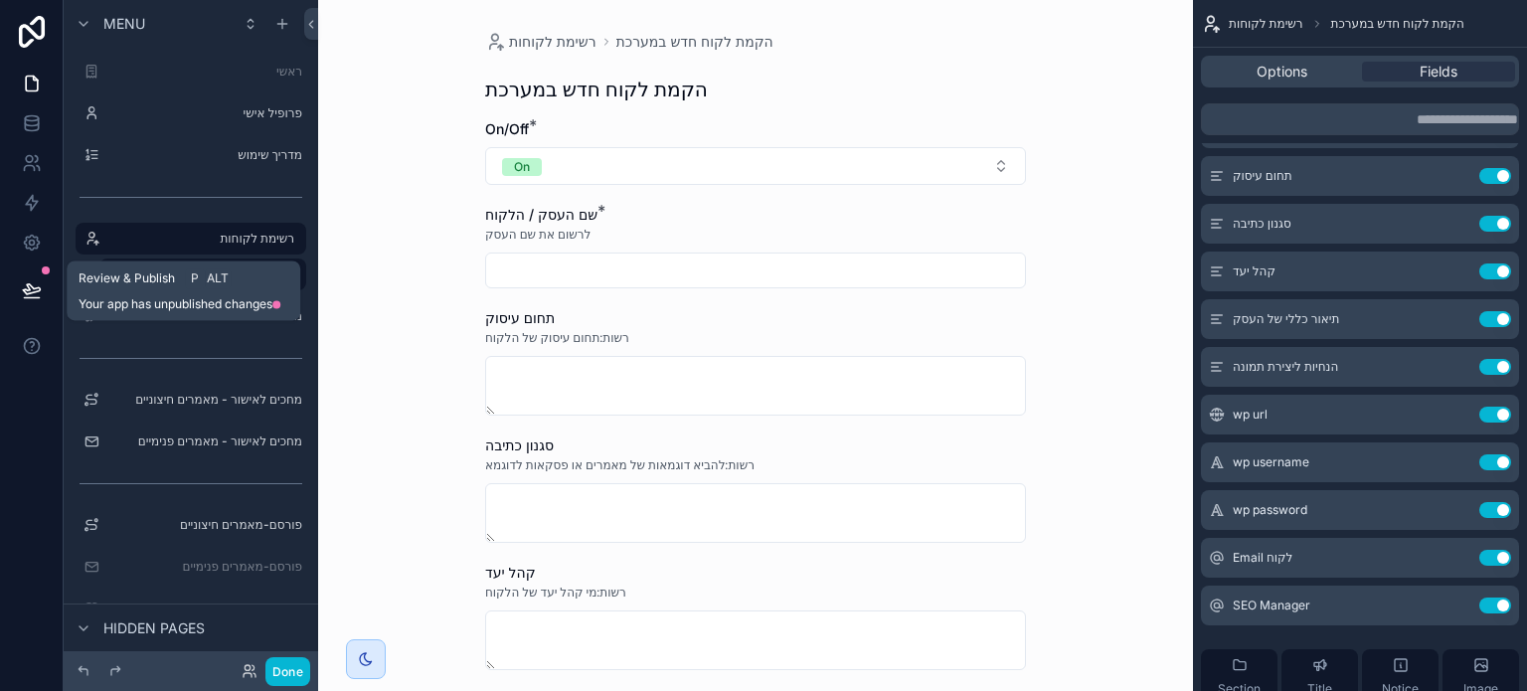
click at [25, 289] on icon at bounding box center [31, 289] width 17 height 10
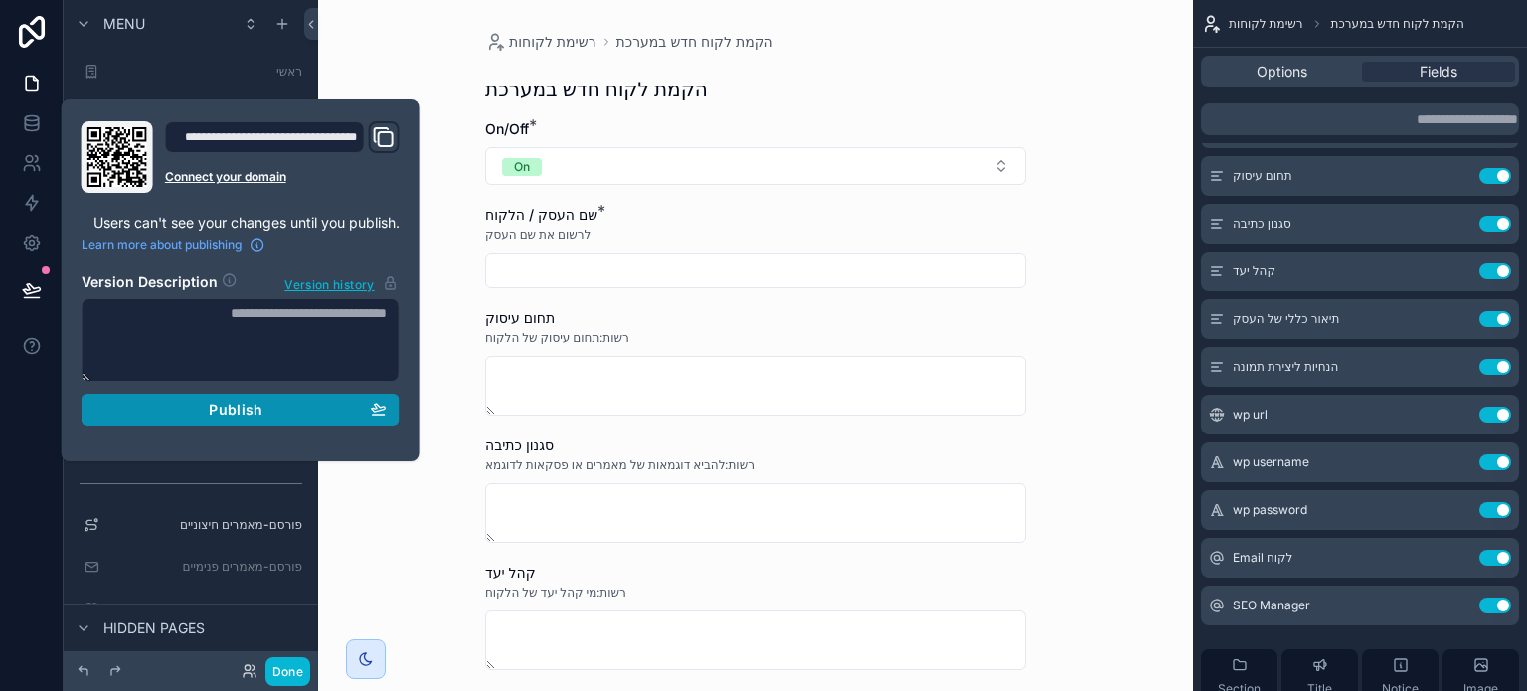
click at [207, 411] on div "Publish" at bounding box center [240, 410] width 292 height 18
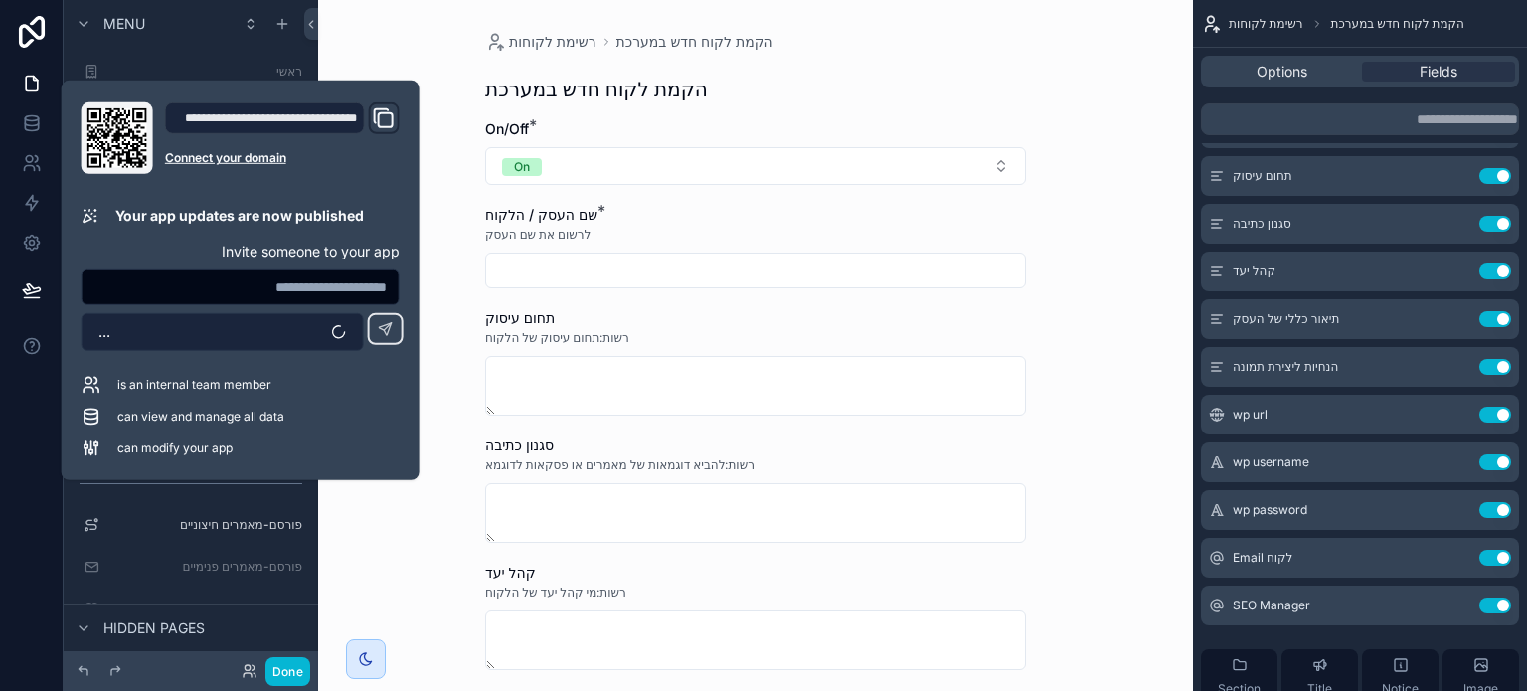
click at [214, 353] on div "**********" at bounding box center [241, 280] width 334 height 356
drag, startPoint x: 211, startPoint y: 334, endPoint x: 204, endPoint y: 353, distance: 20.1
click at [211, 336] on button "Team Admin" at bounding box center [223, 332] width 282 height 38
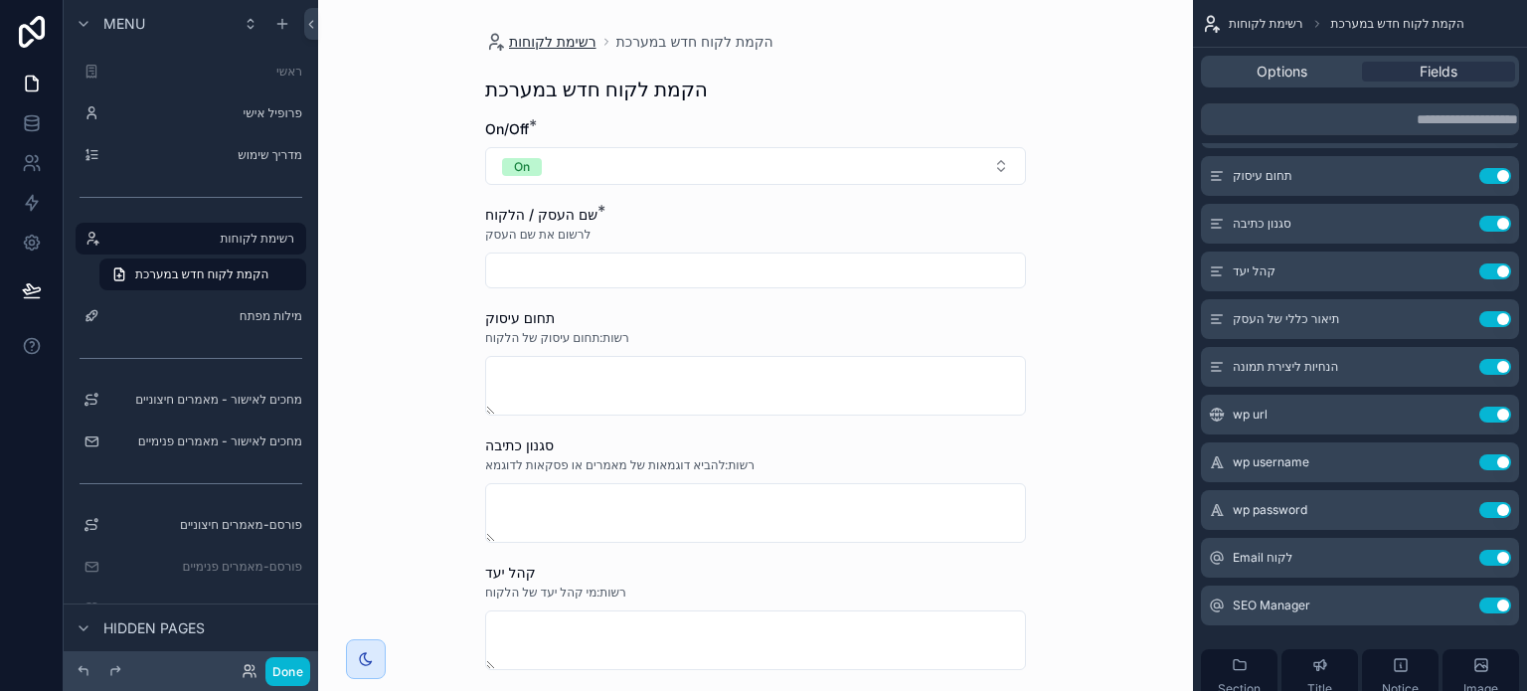
click at [552, 43] on span "רשימת לקוחות" at bounding box center [552, 42] width 87 height 20
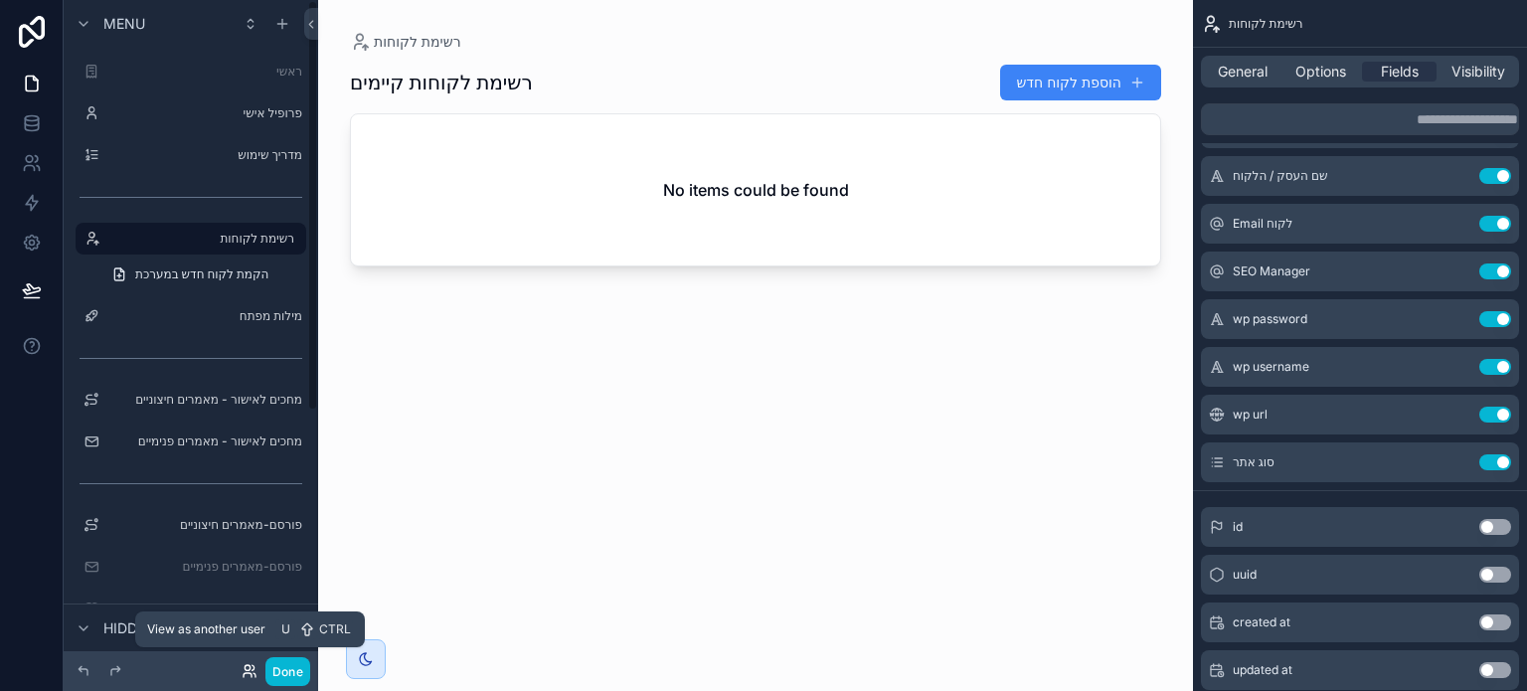
click at [249, 671] on icon at bounding box center [250, 671] width 16 height 16
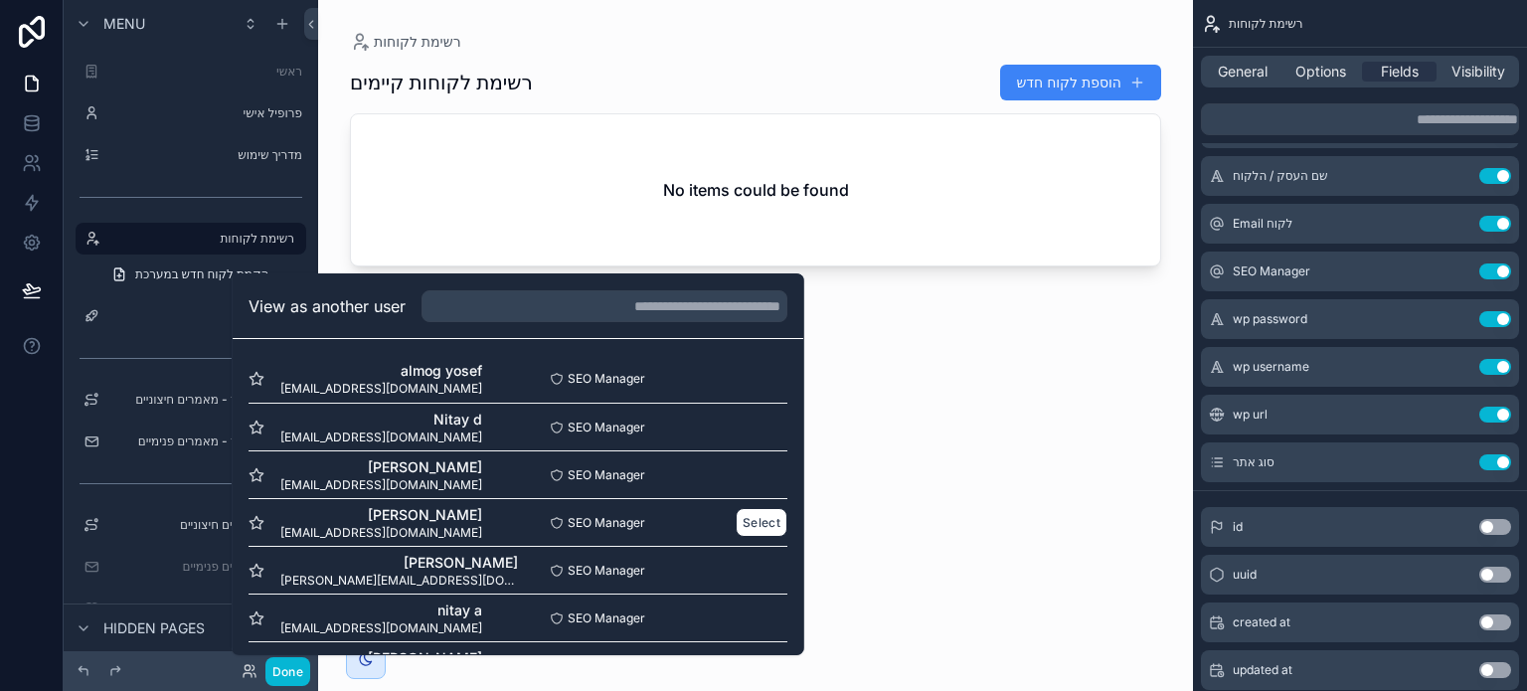
scroll to position [336, 0]
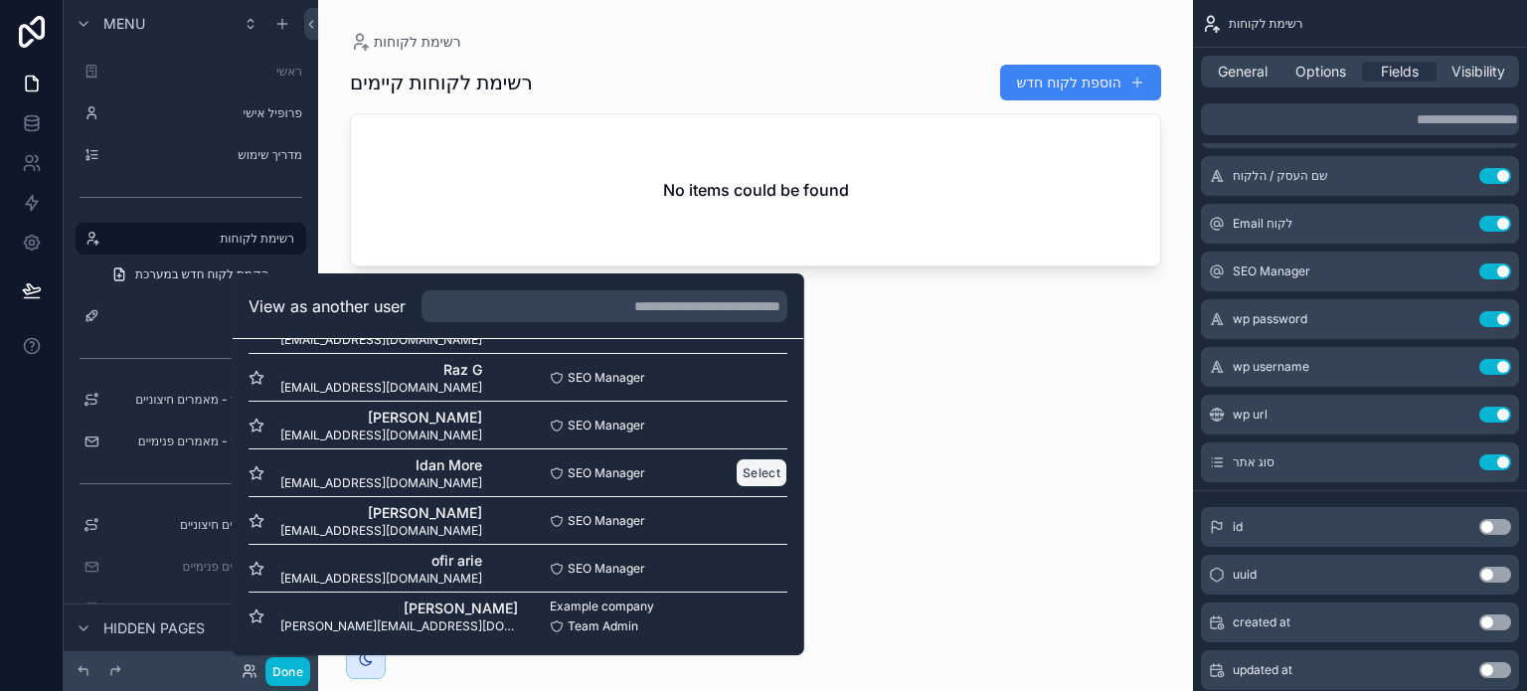
click at [748, 469] on button "Select" at bounding box center [762, 472] width 52 height 29
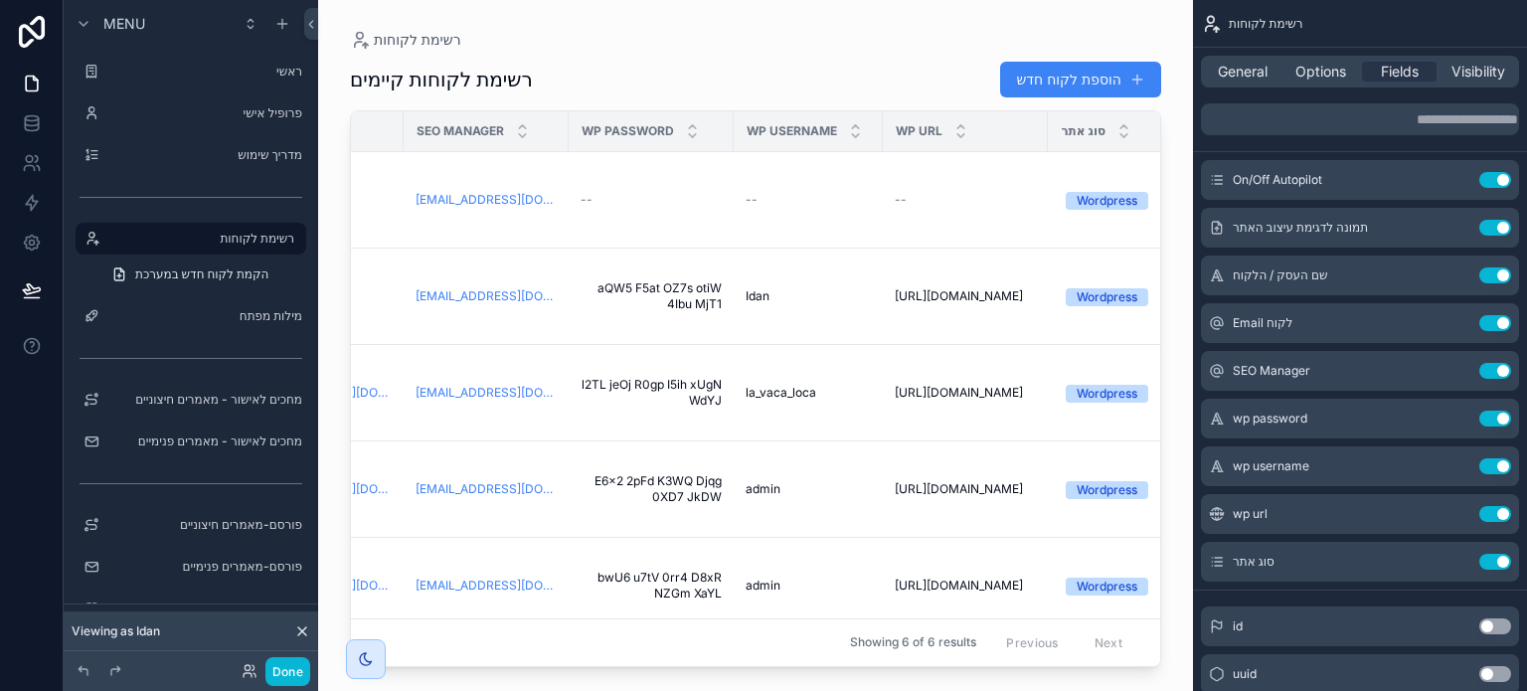
scroll to position [0, 723]
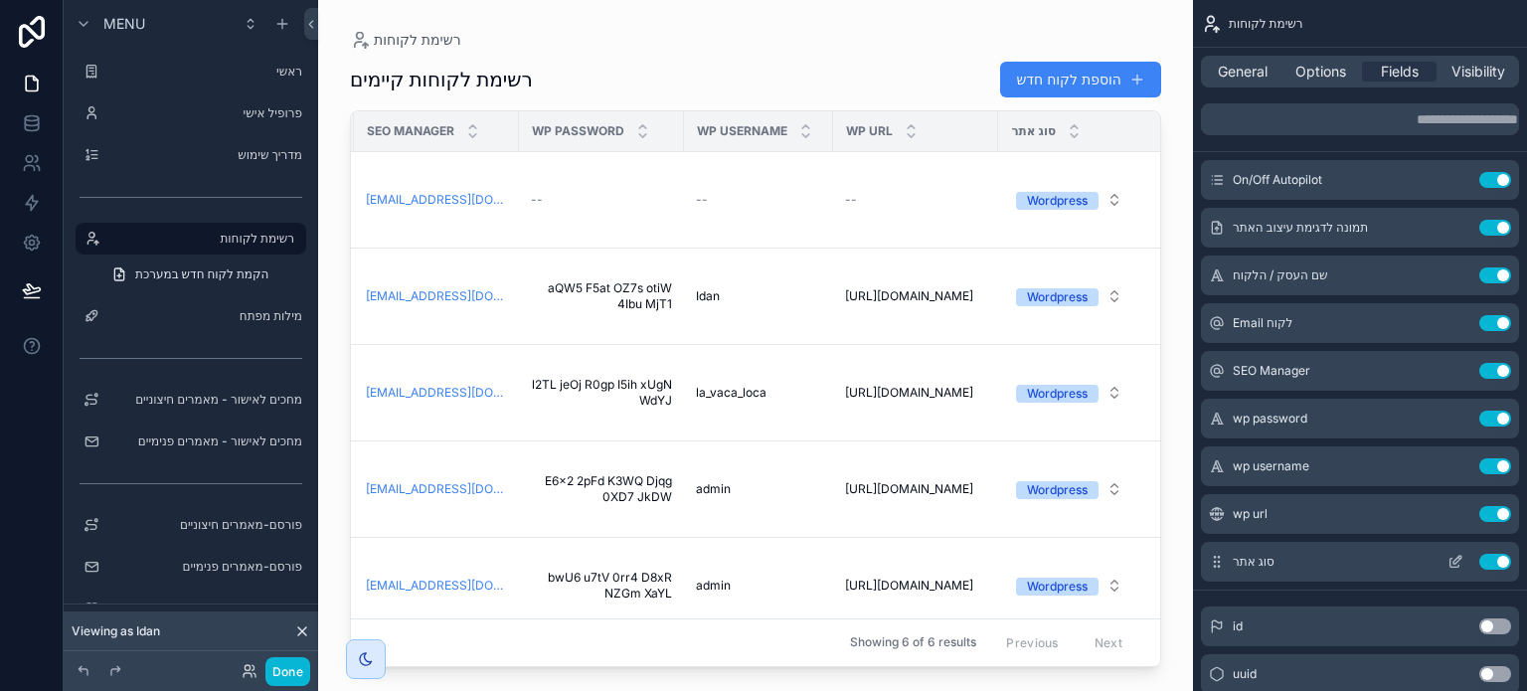
click at [1489, 562] on button "Use setting" at bounding box center [1495, 562] width 32 height 16
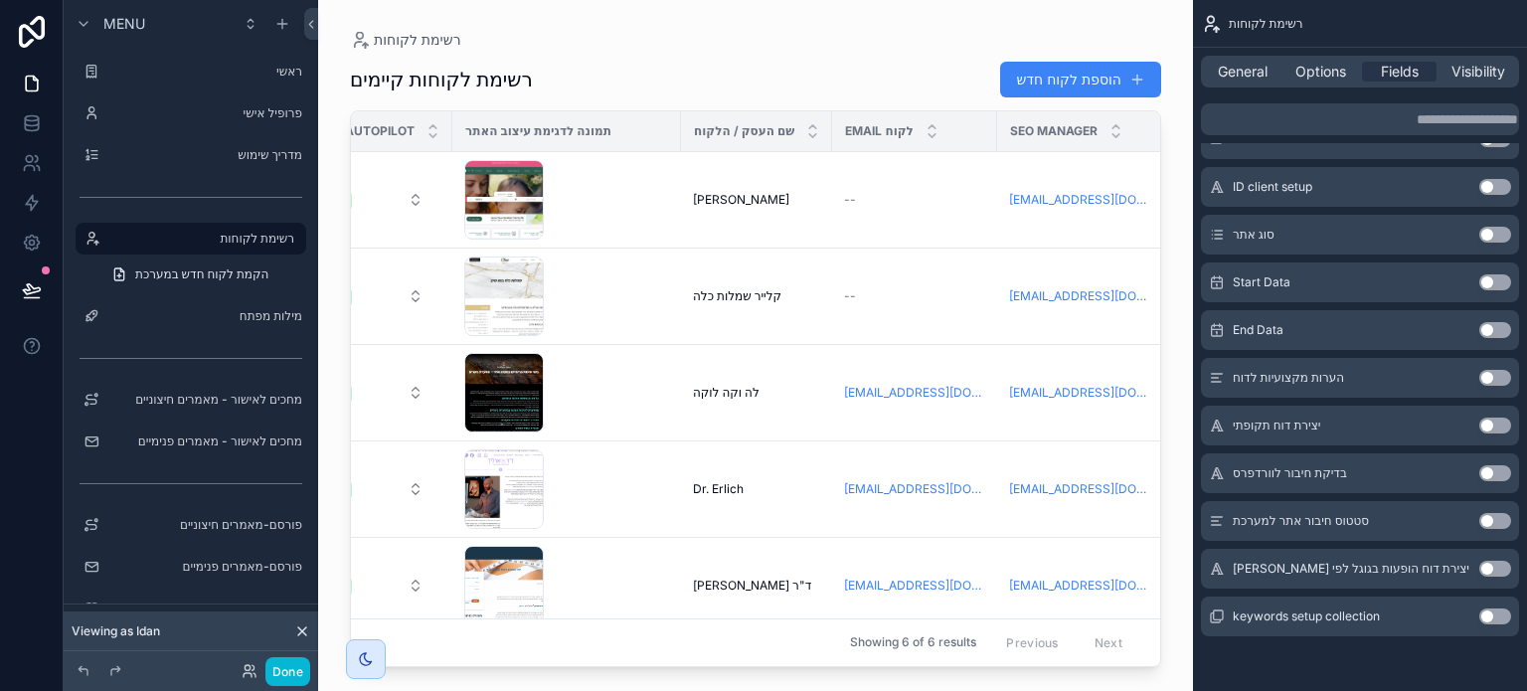
scroll to position [0, 0]
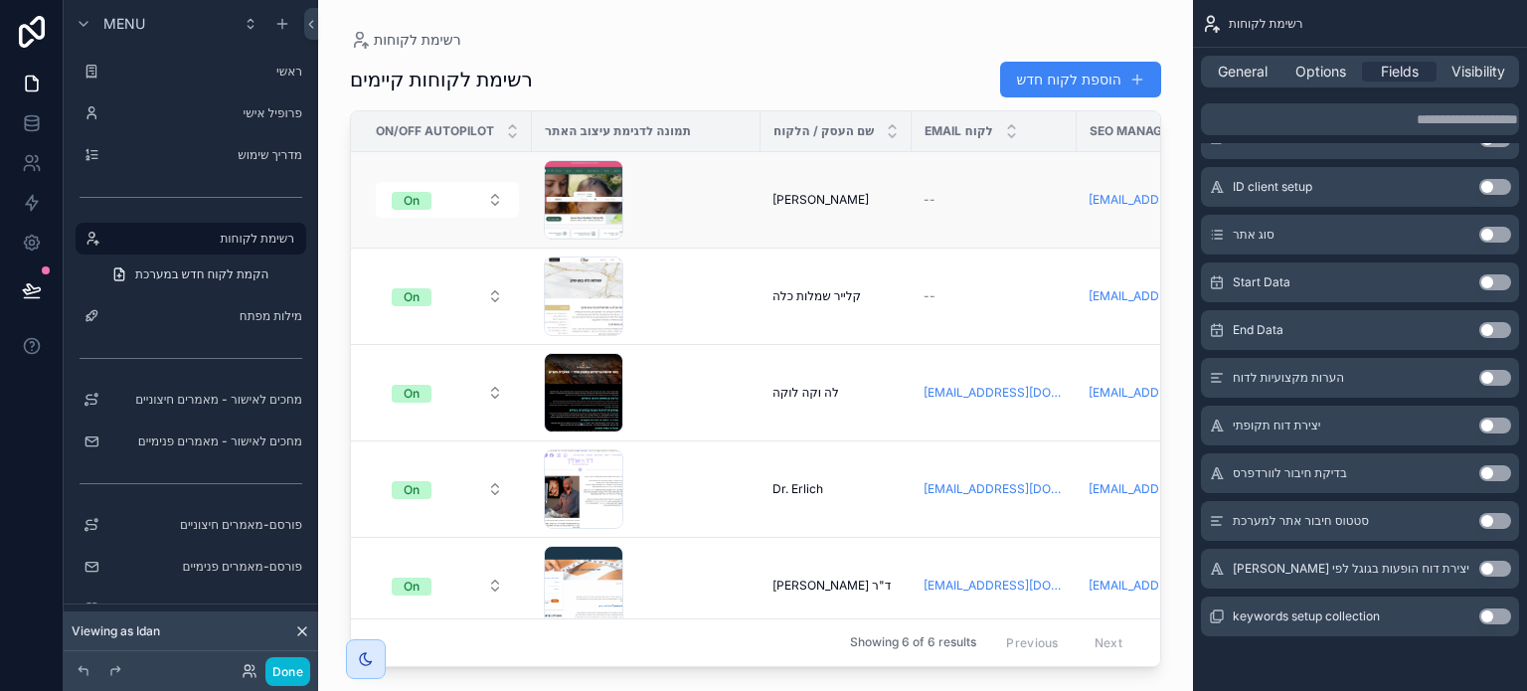
click at [875, 205] on div "גרייבר גרייבר" at bounding box center [835, 200] width 127 height 16
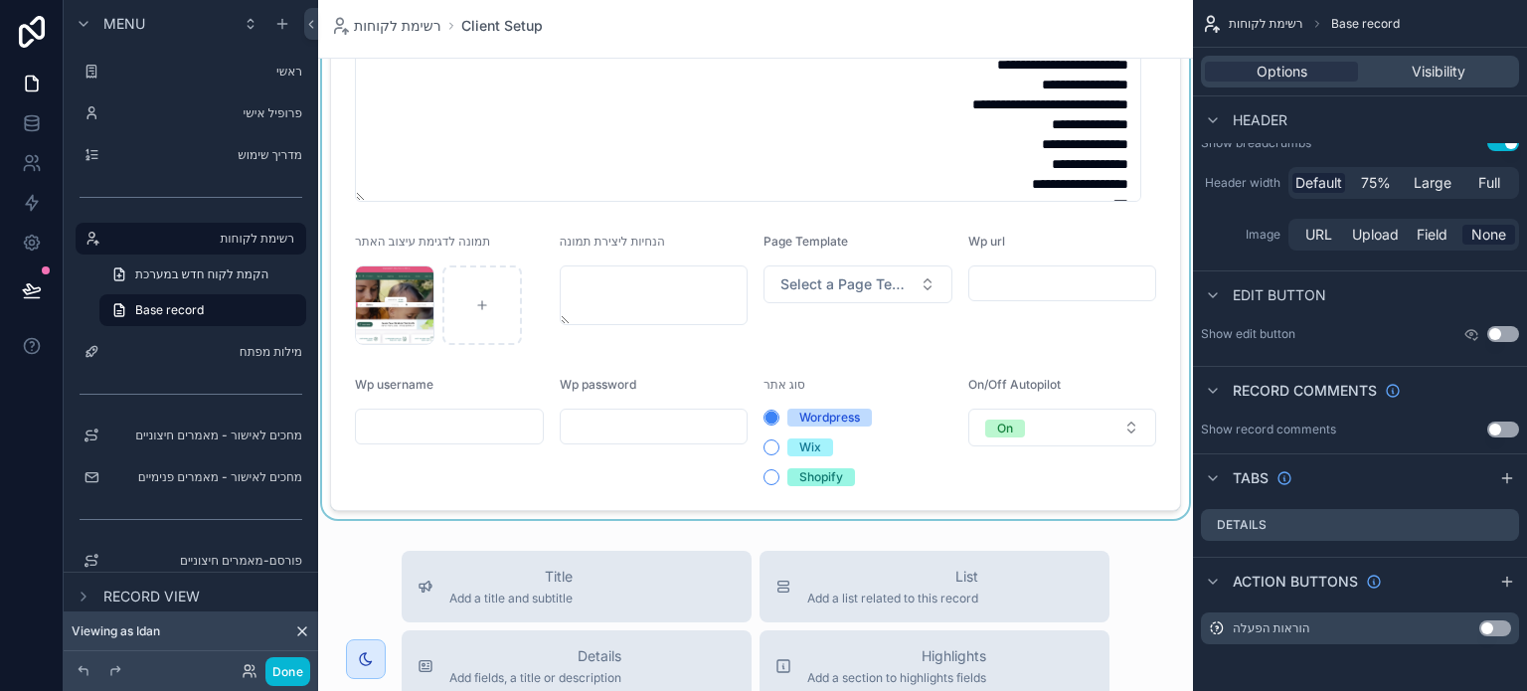
scroll to position [1193, 0]
